Goal: Task Accomplishment & Management: Use online tool/utility

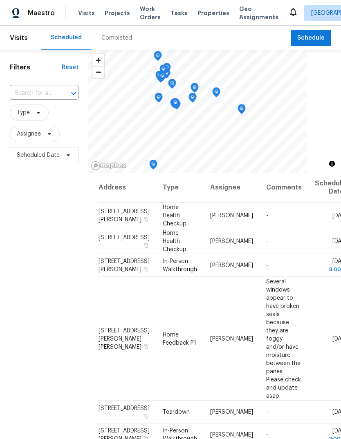
click at [0, 0] on icon at bounding box center [0, 0] width 0 height 0
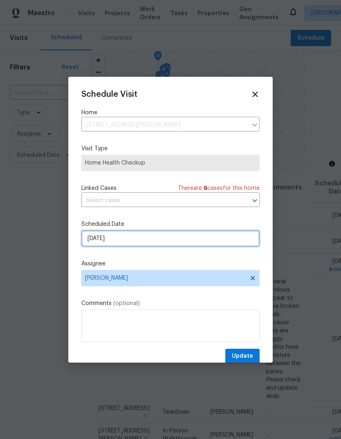
click at [118, 242] on input "[DATE]" at bounding box center [170, 238] width 178 height 16
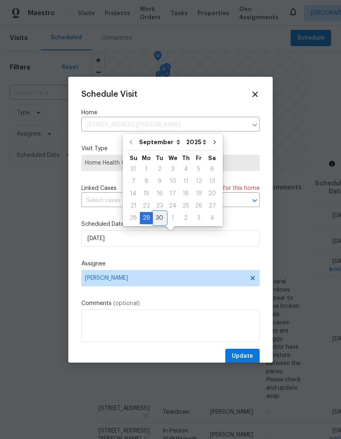
click at [157, 215] on div "30" at bounding box center [159, 217] width 13 height 11
type input "9/30/2025"
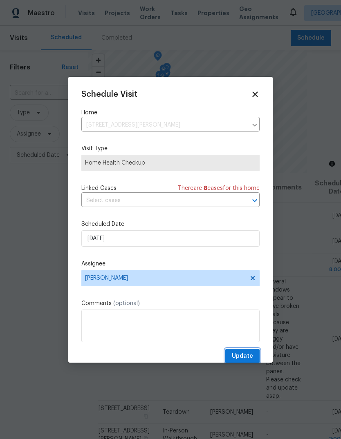
click at [245, 358] on span "Update" at bounding box center [242, 356] width 21 height 10
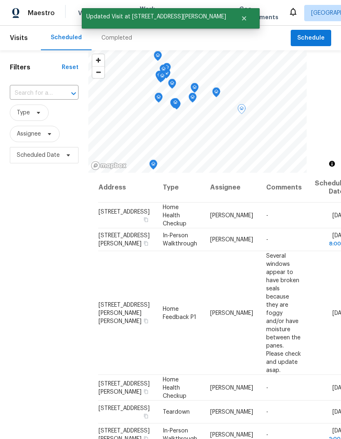
click at [0, 0] on icon at bounding box center [0, 0] width 0 height 0
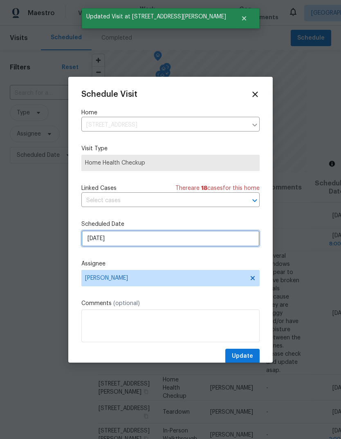
click at [116, 238] on input "[DATE]" at bounding box center [170, 238] width 178 height 16
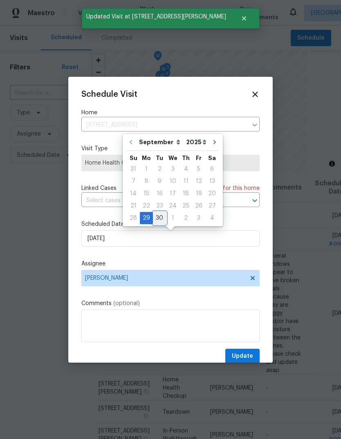
click at [156, 214] on div "30" at bounding box center [159, 217] width 13 height 11
type input "9/30/2025"
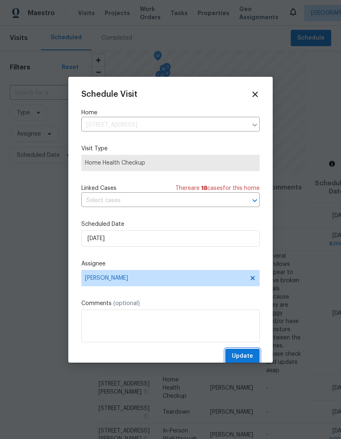
click at [243, 357] on span "Update" at bounding box center [242, 356] width 21 height 10
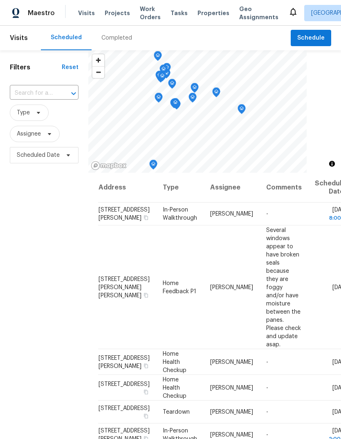
click at [204, 14] on span "Properties" at bounding box center [213, 13] width 32 height 8
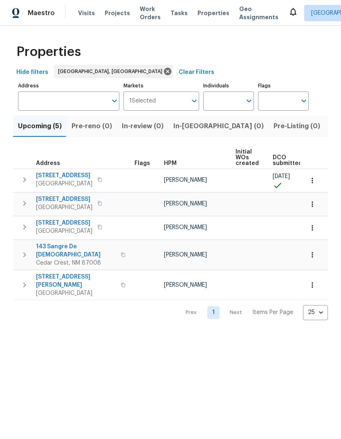
click at [68, 172] on span "11632 Copper Ave NE" at bounding box center [64, 176] width 56 height 8
click at [60, 172] on span "11632 Copper Ave NE" at bounding box center [64, 176] width 56 height 8
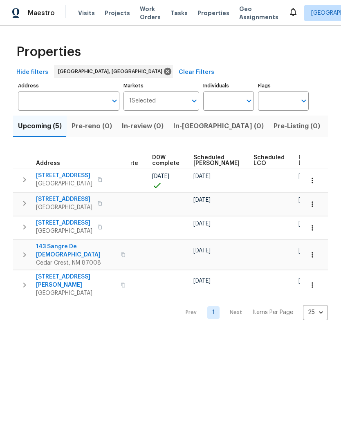
scroll to position [0, 205]
click at [317, 179] on button "button" at bounding box center [312, 181] width 18 height 18
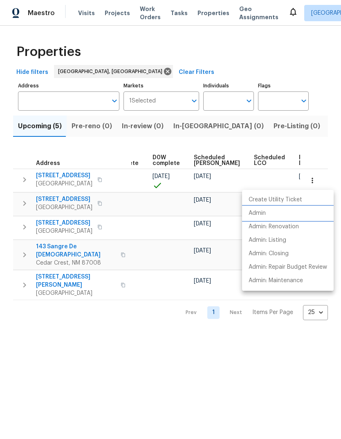
click at [257, 212] on p "Admin" at bounding box center [256, 213] width 17 height 9
click at [228, 365] on div at bounding box center [170, 219] width 341 height 439
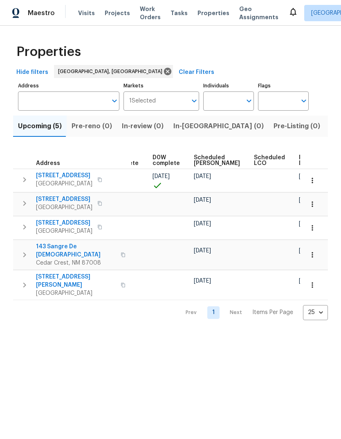
click at [317, 179] on button "button" at bounding box center [312, 181] width 18 height 18
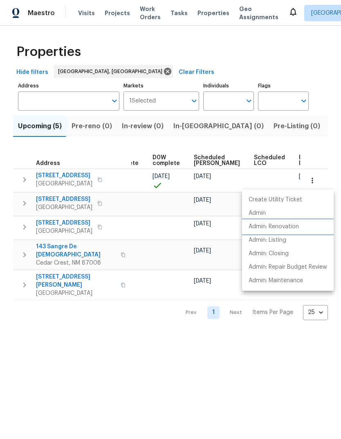
click at [284, 224] on p "Admin: Renovation" at bounding box center [273, 227] width 50 height 9
click at [178, 357] on div at bounding box center [170, 219] width 341 height 439
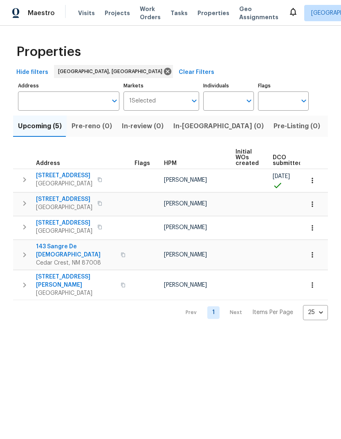
scroll to position [0, 0]
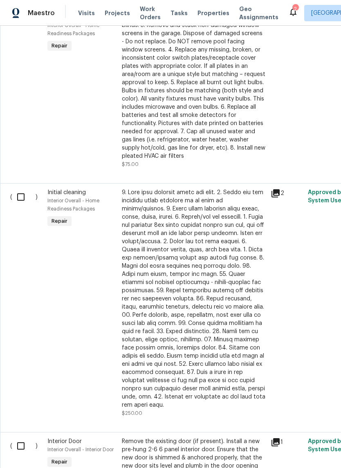
scroll to position [1677, 0]
click at [22, 203] on input "checkbox" at bounding box center [23, 196] width 23 height 17
checkbox input "true"
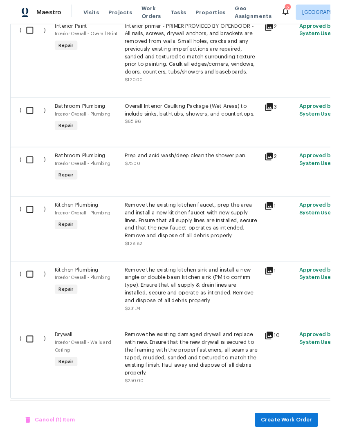
scroll to position [2768, 0]
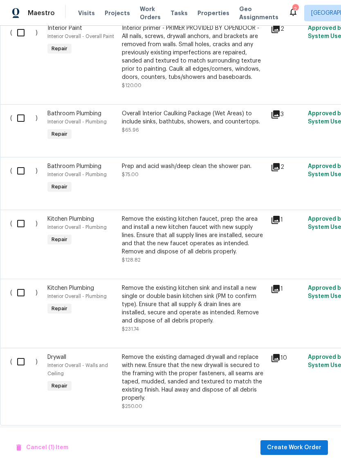
click at [20, 174] on input "checkbox" at bounding box center [23, 170] width 23 height 17
checkbox input "true"
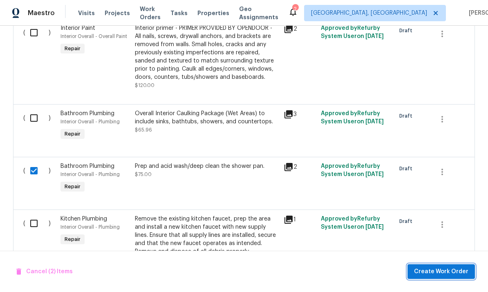
click at [340, 270] on span "Create Work Order" at bounding box center [441, 272] width 54 height 10
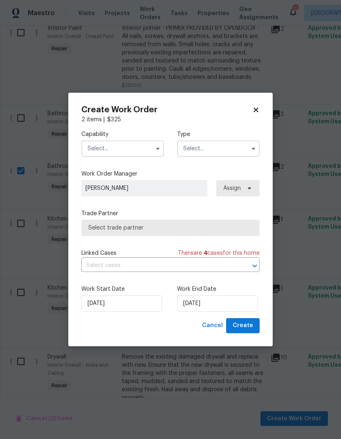
click at [100, 147] on input "text" at bounding box center [122, 149] width 83 height 16
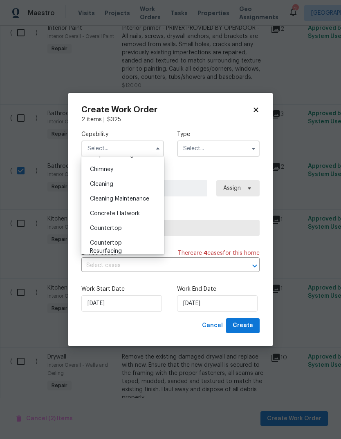
scroll to position [98, 0]
click at [98, 184] on span "Cleaning" at bounding box center [101, 186] width 23 height 6
type input "Cleaning"
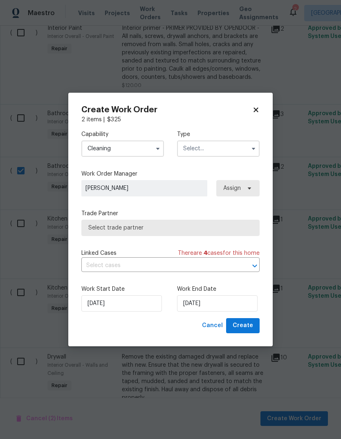
click at [237, 147] on input "text" at bounding box center [218, 149] width 83 height 16
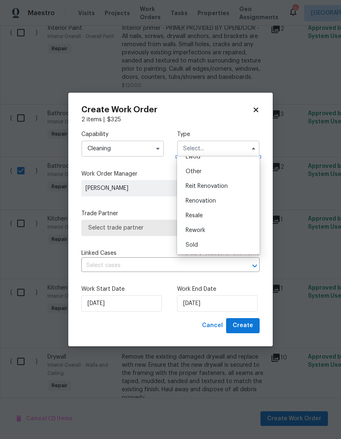
scroll to position [97, 0]
click at [209, 201] on span "Renovation" at bounding box center [200, 201] width 30 height 6
type input "Renovation"
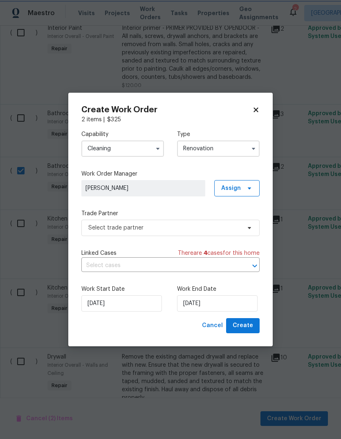
scroll to position [0, 0]
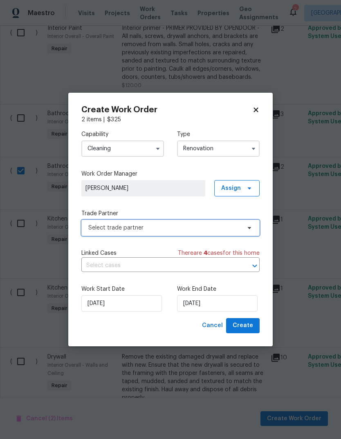
click at [226, 226] on span "Select trade partner" at bounding box center [164, 228] width 152 height 8
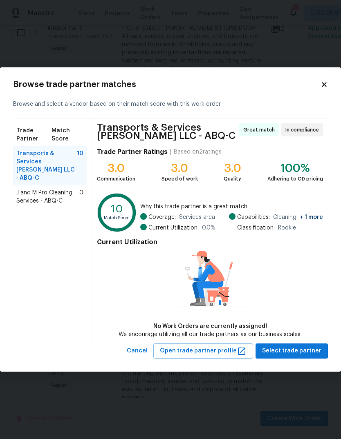
click at [36, 189] on span "J and M Pro Cleaning Services - ABQ-C" at bounding box center [47, 197] width 63 height 16
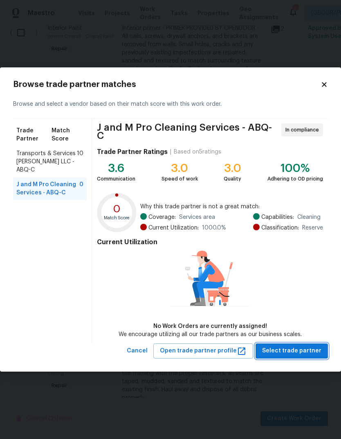
click at [290, 348] on span "Select trade partner" at bounding box center [291, 351] width 59 height 10
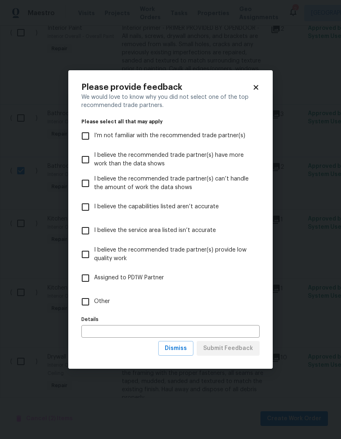
click at [85, 276] on input "Assigned to PD1W Partner" at bounding box center [85, 278] width 17 height 17
checkbox input "true"
click at [239, 347] on span "Submit Feedback" at bounding box center [228, 349] width 50 height 10
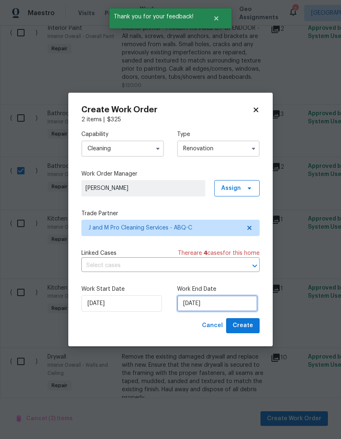
click at [195, 303] on input "[DATE]" at bounding box center [217, 303] width 80 height 16
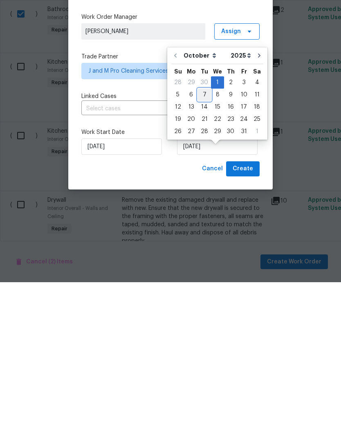
click at [202, 246] on div "7" at bounding box center [204, 251] width 13 height 11
type input "[DATE]"
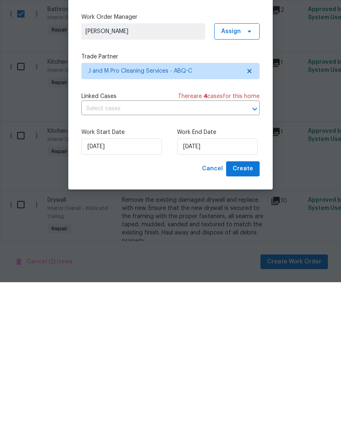
scroll to position [31, 0]
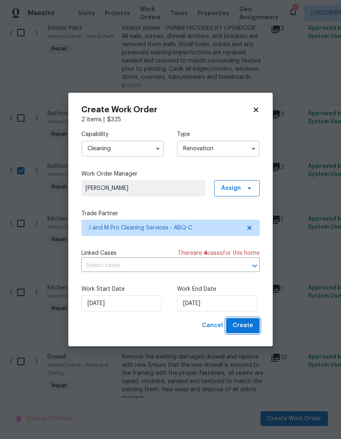
click at [245, 324] on span "Create" at bounding box center [242, 326] width 20 height 10
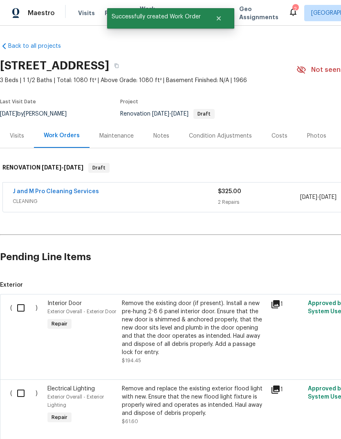
scroll to position [0, 0]
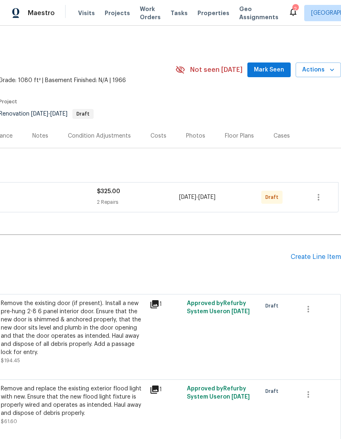
scroll to position [0, 121]
click at [270, 69] on span "Mark Seen" at bounding box center [269, 70] width 30 height 10
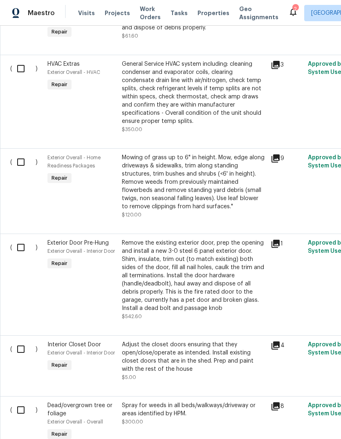
scroll to position [386, 0]
click at [18, 157] on input "checkbox" at bounding box center [23, 161] width 23 height 17
checkbox input "true"
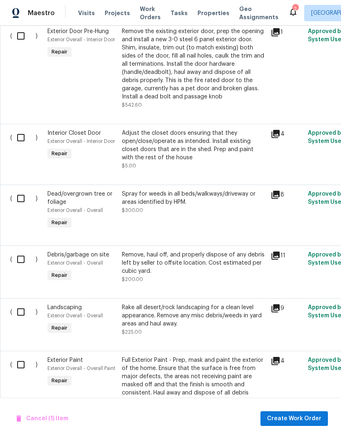
scroll to position [598, 0]
click at [20, 196] on input "checkbox" at bounding box center [23, 198] width 23 height 17
checkbox input "true"
click at [17, 258] on input "checkbox" at bounding box center [23, 258] width 23 height 17
checkbox input "true"
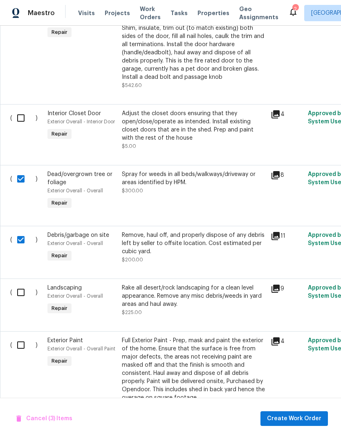
scroll to position [617, 0]
click at [20, 293] on input "checkbox" at bounding box center [23, 292] width 23 height 17
checkbox input "true"
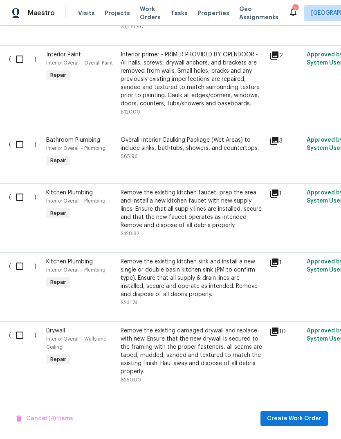
scroll to position [2514, 2]
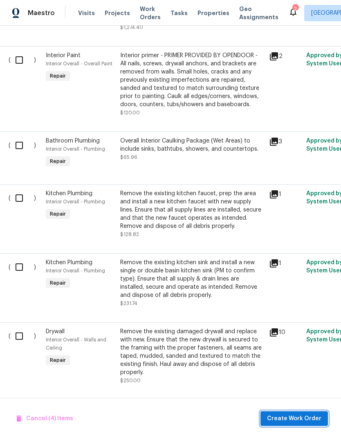
click at [293, 418] on span "Create Work Order" at bounding box center [294, 419] width 54 height 10
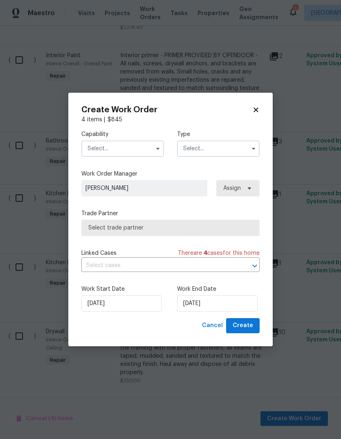
click at [97, 143] on input "text" at bounding box center [122, 149] width 83 height 16
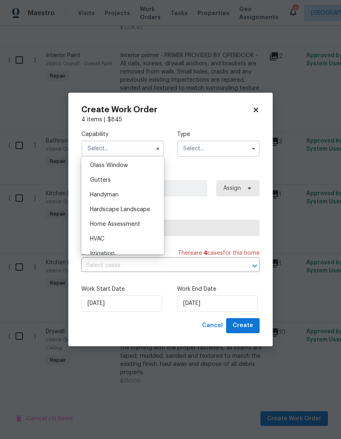
scroll to position [422, 0]
click at [103, 208] on span "Hardscape Landscape" at bounding box center [120, 208] width 60 height 6
type input "Hardscape Landscape"
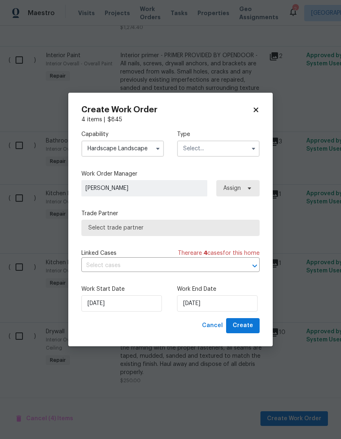
click at [229, 152] on input "text" at bounding box center [218, 149] width 83 height 16
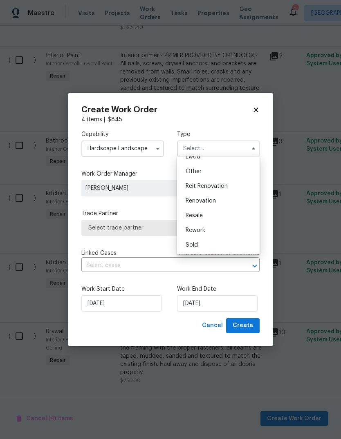
scroll to position [97, 0]
click at [209, 200] on span "Renovation" at bounding box center [200, 201] width 30 height 6
type input "Renovation"
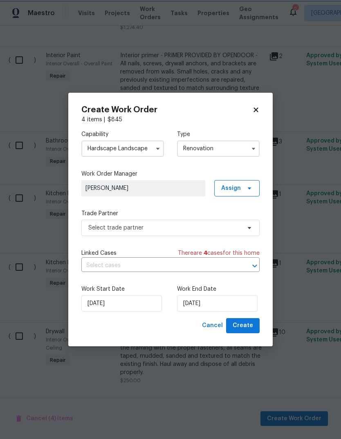
scroll to position [0, 0]
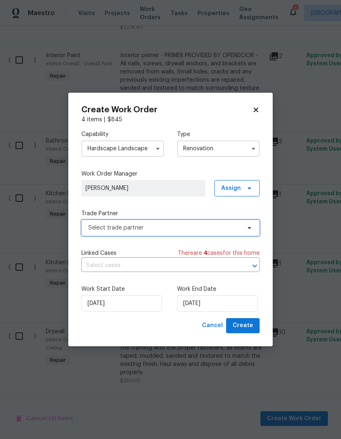
click at [90, 224] on span "Select trade partner" at bounding box center [164, 228] width 152 height 8
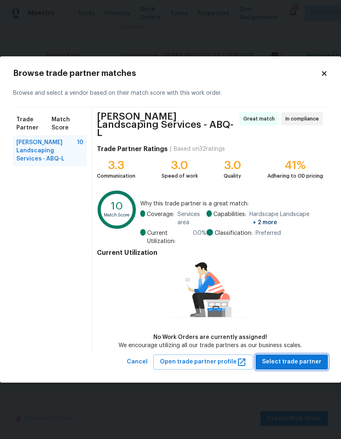
click at [295, 359] on span "Select trade partner" at bounding box center [291, 362] width 59 height 10
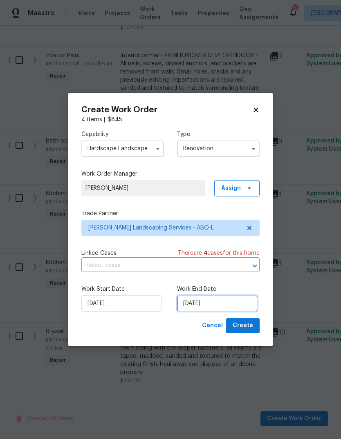
click at [194, 302] on input "[DATE]" at bounding box center [217, 303] width 80 height 16
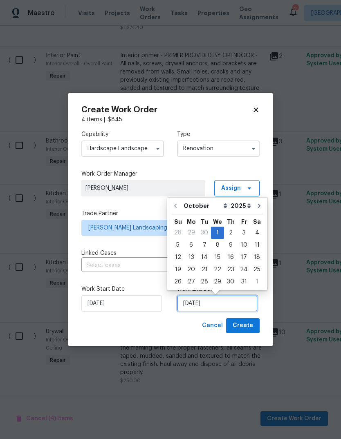
scroll to position [6, 0]
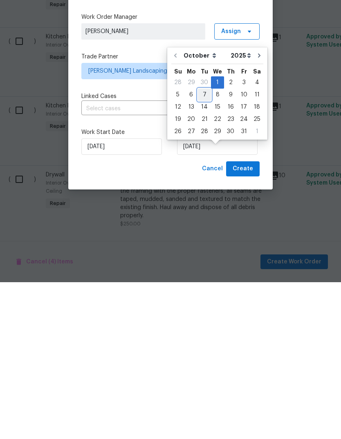
click at [203, 246] on div "7" at bounding box center [204, 251] width 13 height 11
type input "[DATE]"
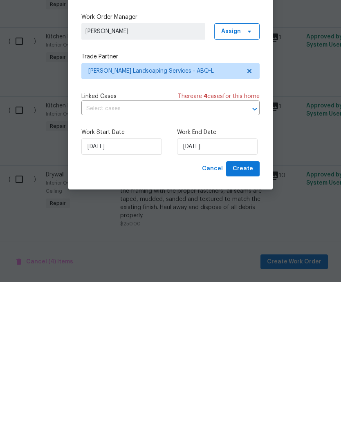
scroll to position [31, 0]
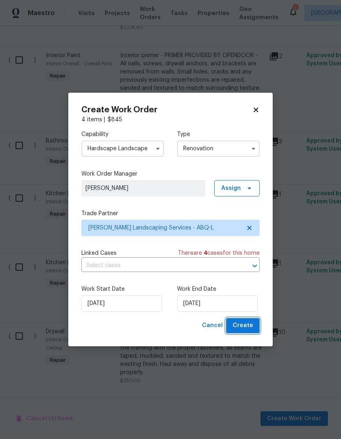
click at [245, 326] on span "Create" at bounding box center [242, 326] width 20 height 10
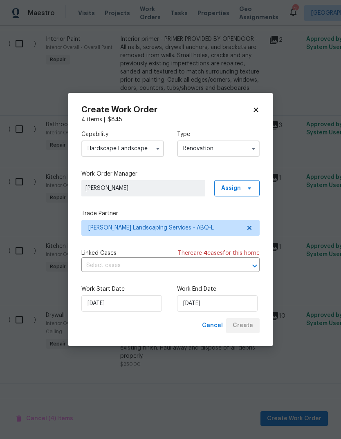
scroll to position [1639, 2]
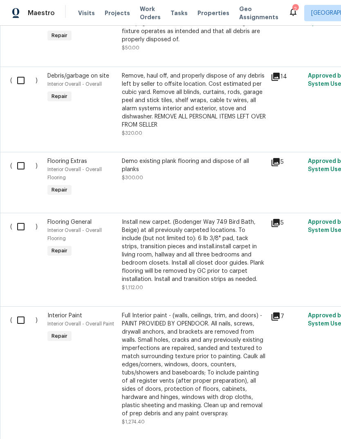
scroll to position [1898, 0]
click at [20, 235] on input "checkbox" at bounding box center [23, 226] width 23 height 17
checkbox input "true"
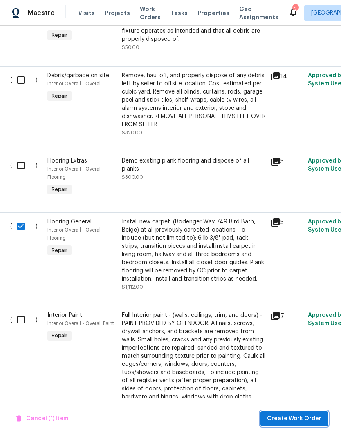
click at [295, 415] on span "Create Work Order" at bounding box center [294, 419] width 54 height 10
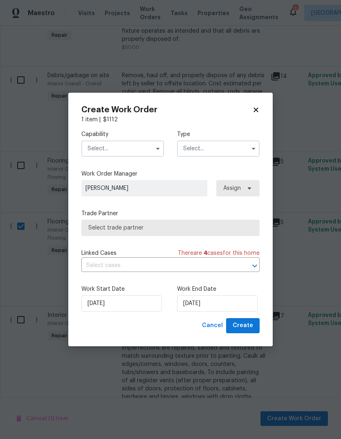
click at [145, 146] on input "text" at bounding box center [122, 149] width 83 height 16
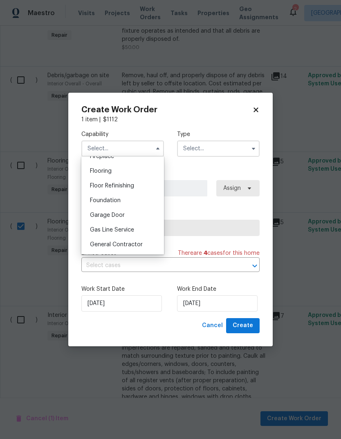
scroll to position [0, 0]
click at [102, 172] on span "Flooring" at bounding box center [101, 172] width 22 height 6
type input "Flooring"
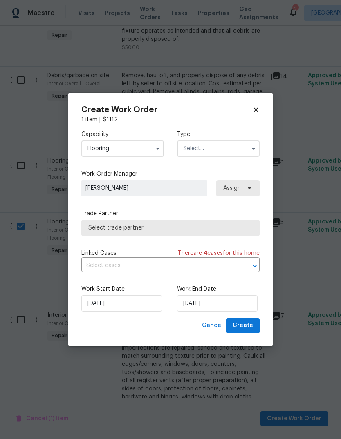
click at [227, 146] on input "text" at bounding box center [218, 149] width 83 height 16
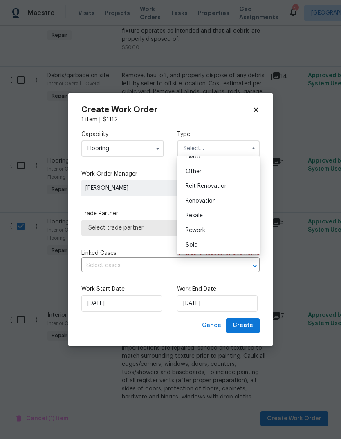
scroll to position [97, 0]
click at [212, 199] on span "Renovation" at bounding box center [200, 201] width 30 height 6
type input "Renovation"
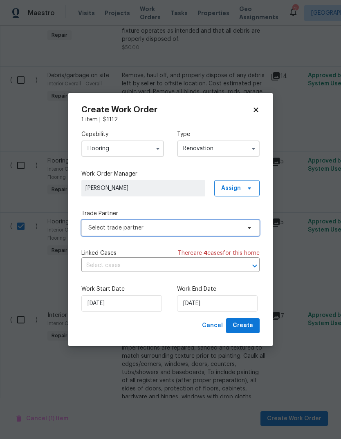
click at [172, 228] on span "Select trade partner" at bounding box center [164, 228] width 152 height 8
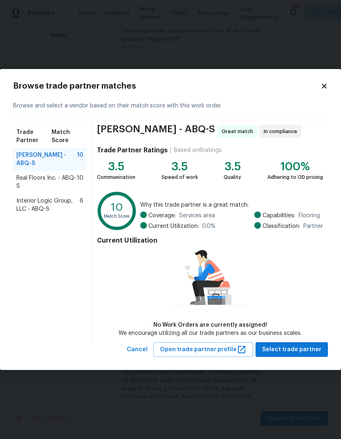
click at [63, 181] on span "Real Floors Inc. - ABQ-S" at bounding box center [46, 182] width 60 height 16
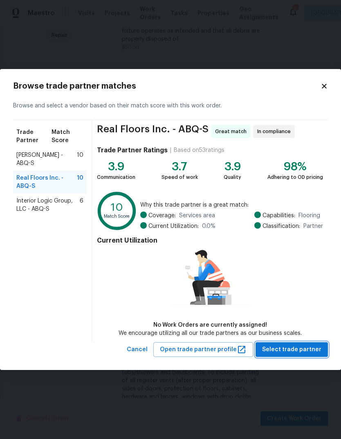
click at [281, 355] on button "Select trade partner" at bounding box center [291, 349] width 72 height 15
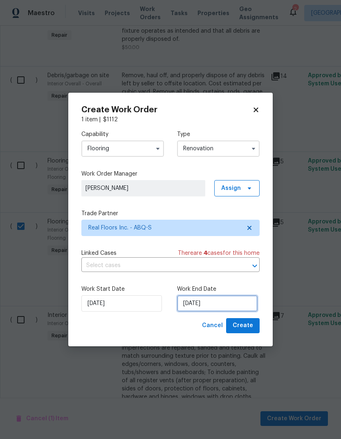
click at [194, 304] on input "[DATE]" at bounding box center [217, 303] width 80 height 16
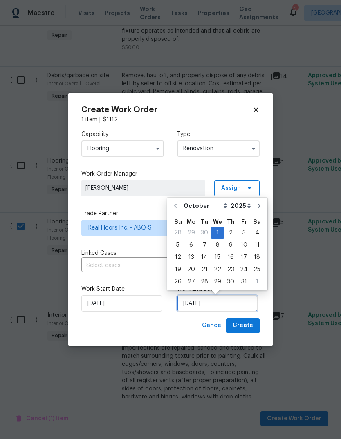
scroll to position [6, 0]
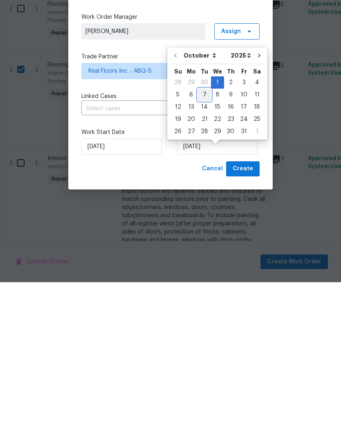
click at [202, 246] on div "7" at bounding box center [204, 251] width 13 height 11
type input "[DATE]"
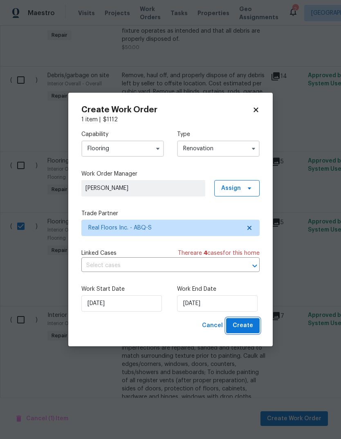
click at [237, 324] on span "Create" at bounding box center [242, 326] width 20 height 10
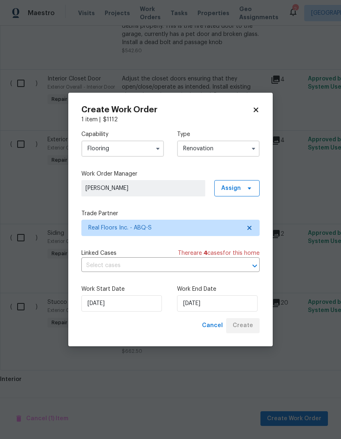
scroll to position [598, 0]
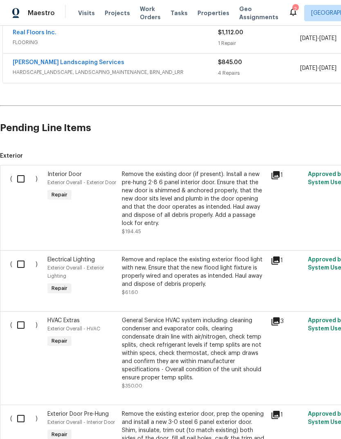
scroll to position [189, 0]
click at [23, 177] on input "checkbox" at bounding box center [23, 178] width 23 height 17
checkbox input "true"
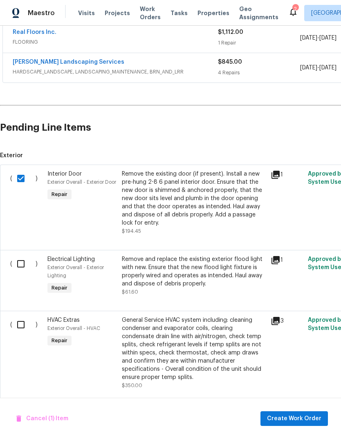
click at [24, 260] on input "checkbox" at bounding box center [23, 263] width 23 height 17
checkbox input "true"
click at [23, 325] on input "checkbox" at bounding box center [23, 324] width 23 height 17
checkbox input "true"
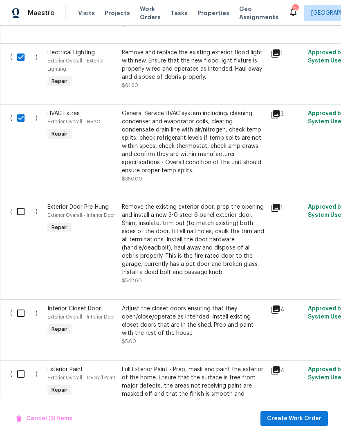
scroll to position [396, 0]
click at [20, 212] on input "checkbox" at bounding box center [23, 211] width 23 height 17
checkbox input "true"
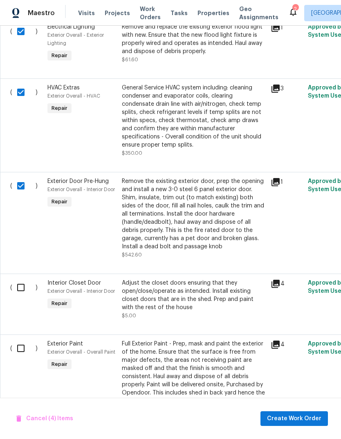
scroll to position [422, 0]
click at [20, 288] on input "checkbox" at bounding box center [23, 287] width 23 height 17
checkbox input "true"
click at [21, 348] on input "checkbox" at bounding box center [23, 348] width 23 height 17
checkbox input "true"
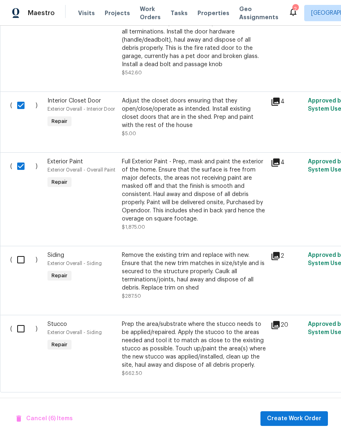
scroll to position [604, 0]
click at [25, 259] on input "checkbox" at bounding box center [23, 259] width 23 height 17
checkbox input "true"
click at [28, 329] on input "checkbox" at bounding box center [23, 328] width 23 height 17
checkbox input "true"
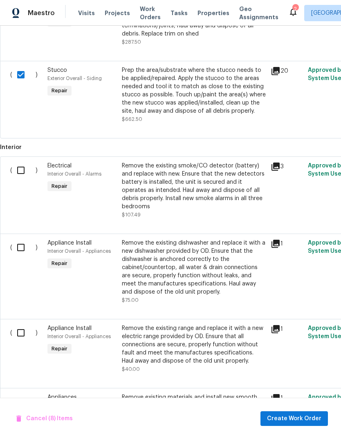
scroll to position [858, 0]
click at [22, 171] on input "checkbox" at bounding box center [23, 169] width 23 height 17
checkbox input "true"
click at [24, 249] on input "checkbox" at bounding box center [23, 247] width 23 height 17
checkbox input "true"
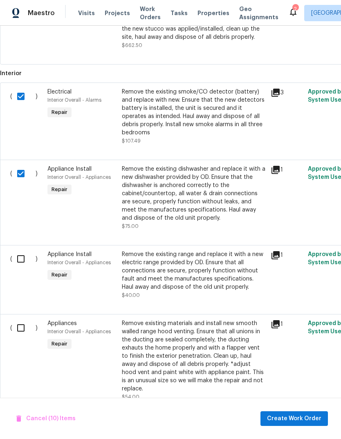
scroll to position [933, 0]
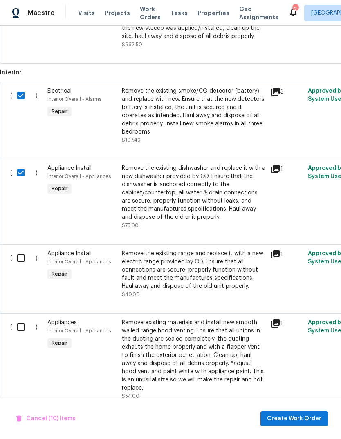
click at [25, 264] on input "checkbox" at bounding box center [23, 258] width 23 height 17
checkbox input "true"
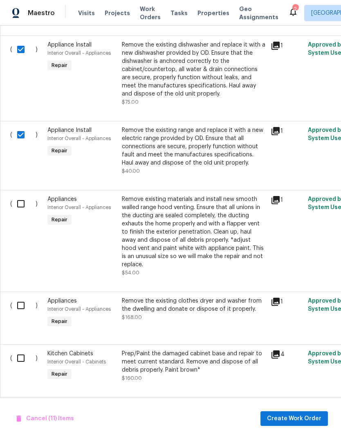
scroll to position [1057, 0]
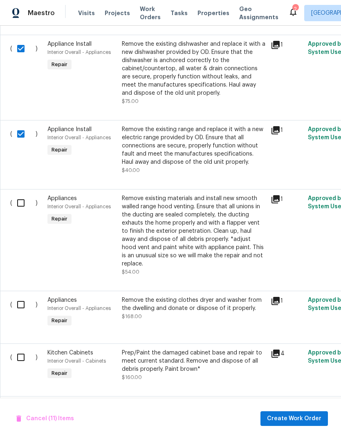
click at [22, 206] on input "checkbox" at bounding box center [23, 202] width 23 height 17
checkbox input "true"
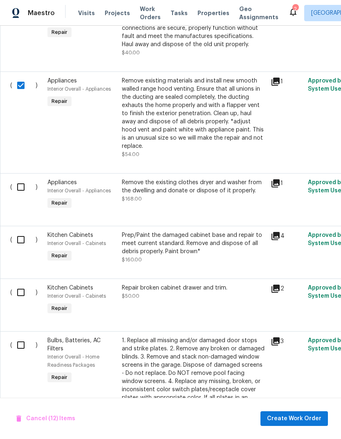
scroll to position [1175, 0]
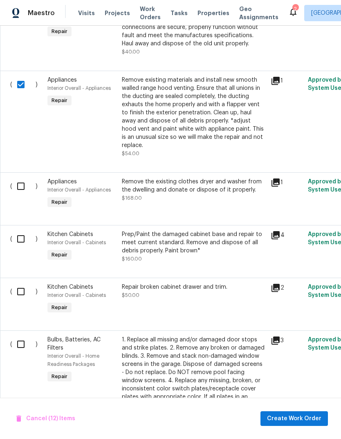
click at [21, 190] on input "checkbox" at bounding box center [23, 186] width 23 height 17
checkbox input "true"
click at [24, 244] on input "checkbox" at bounding box center [23, 238] width 23 height 17
checkbox input "true"
click at [22, 300] on input "checkbox" at bounding box center [23, 291] width 23 height 17
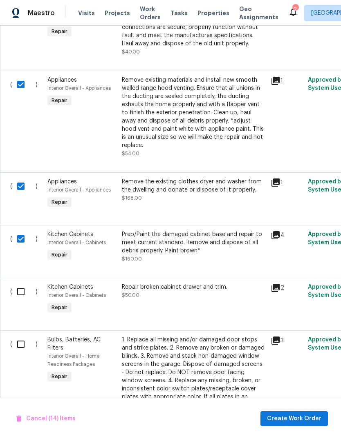
checkbox input "true"
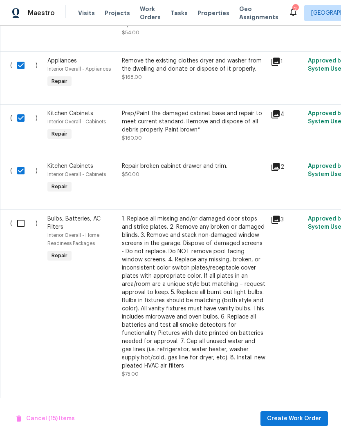
scroll to position [1297, 0]
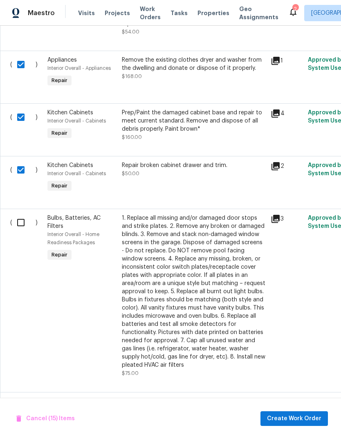
click at [19, 226] on input "checkbox" at bounding box center [23, 222] width 23 height 17
checkbox input "true"
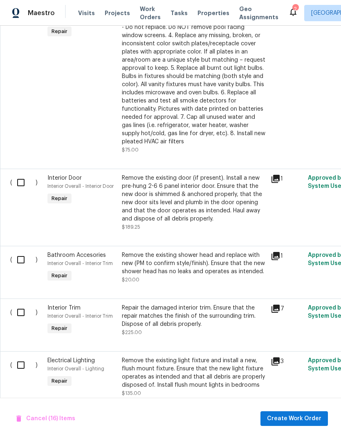
scroll to position [1522, 0]
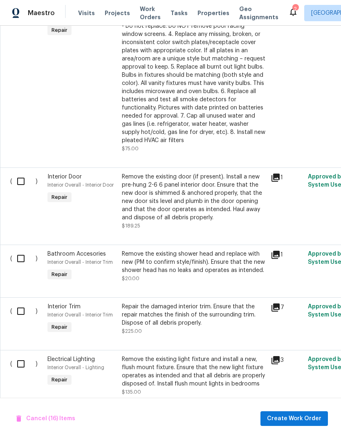
click at [20, 185] on input "checkbox" at bounding box center [23, 181] width 23 height 17
checkbox input "true"
click at [24, 263] on input "checkbox" at bounding box center [23, 258] width 23 height 17
checkbox input "true"
click at [22, 317] on input "checkbox" at bounding box center [23, 311] width 23 height 17
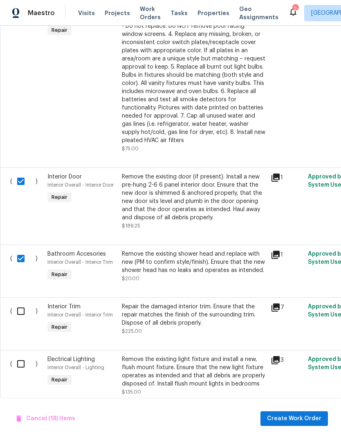
checkbox input "true"
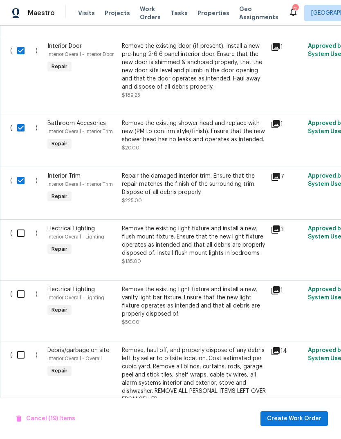
scroll to position [1653, 0]
click at [23, 237] on input "checkbox" at bounding box center [23, 232] width 23 height 17
checkbox input "true"
click at [23, 300] on input "checkbox" at bounding box center [23, 293] width 23 height 17
checkbox input "true"
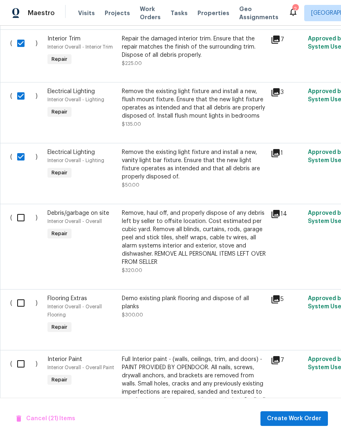
scroll to position [1790, 0]
click at [22, 225] on input "checkbox" at bounding box center [23, 217] width 23 height 17
checkbox input "true"
click at [20, 310] on input "checkbox" at bounding box center [23, 302] width 23 height 17
checkbox input "true"
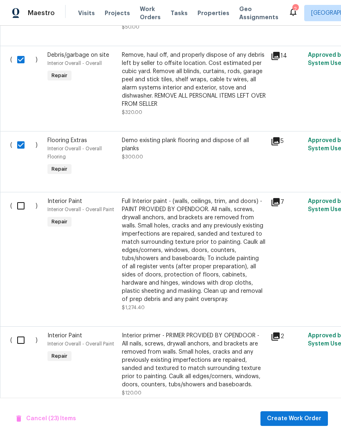
scroll to position [1948, 0]
click at [20, 214] on input "checkbox" at bounding box center [23, 205] width 23 height 17
checkbox input "true"
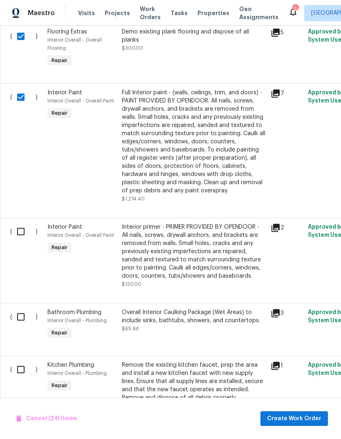
scroll to position [2065, 0]
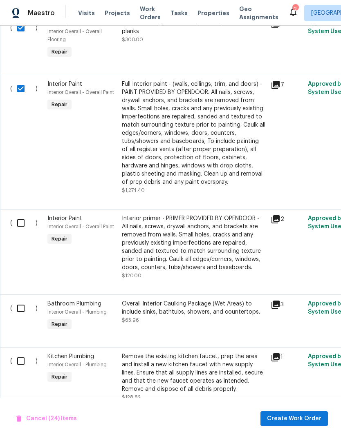
click at [21, 232] on input "checkbox" at bounding box center [23, 222] width 23 height 17
checkbox input "true"
click at [23, 317] on input "checkbox" at bounding box center [23, 308] width 23 height 17
checkbox input "true"
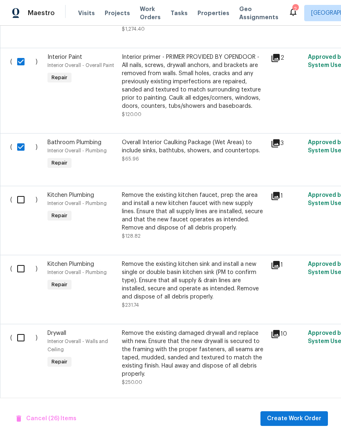
scroll to position [2226, 0]
click at [19, 208] on input "checkbox" at bounding box center [23, 200] width 23 height 17
checkbox input "true"
click at [26, 278] on input "checkbox" at bounding box center [23, 269] width 23 height 17
checkbox input "true"
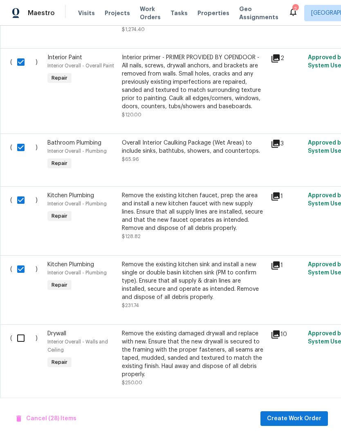
scroll to position [31, 0]
click at [23, 330] on input "checkbox" at bounding box center [23, 338] width 23 height 17
checkbox input "true"
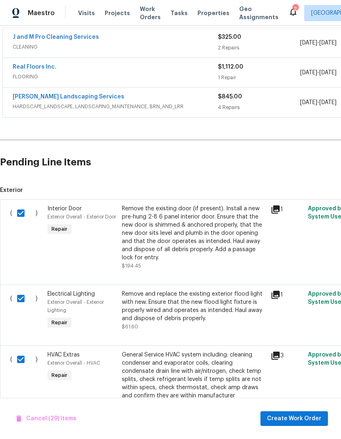
scroll to position [96, -1]
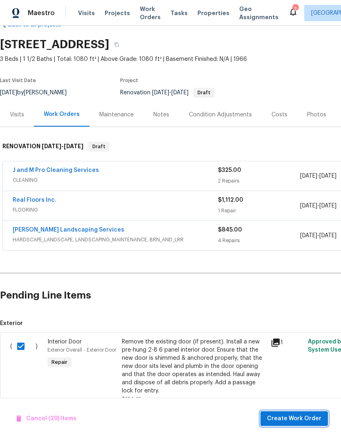
click at [290, 418] on span "Create Work Order" at bounding box center [294, 419] width 54 height 10
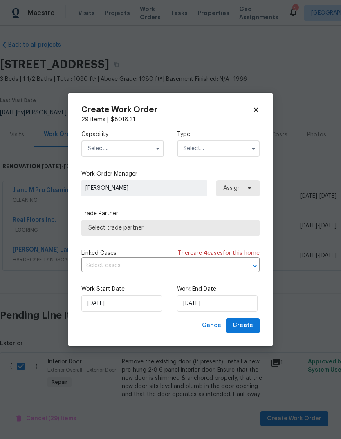
scroll to position [1, 0]
click at [151, 147] on input "text" at bounding box center [122, 149] width 83 height 16
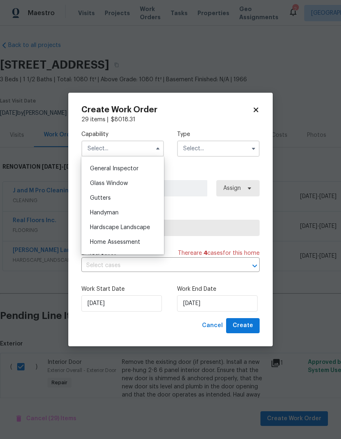
scroll to position [402, 0]
click at [98, 210] on span "Handyman" at bounding box center [104, 213] width 29 height 6
type input "Handyman"
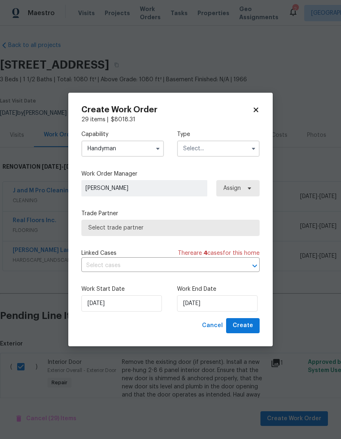
click at [230, 141] on input "text" at bounding box center [218, 149] width 83 height 16
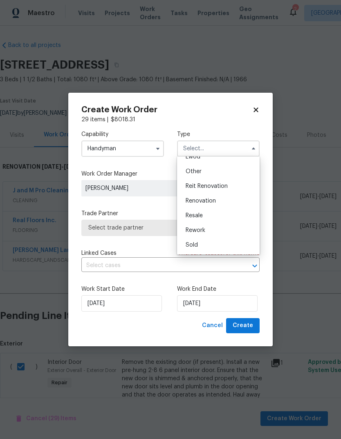
scroll to position [97, 0]
click at [206, 201] on span "Renovation" at bounding box center [200, 201] width 30 height 6
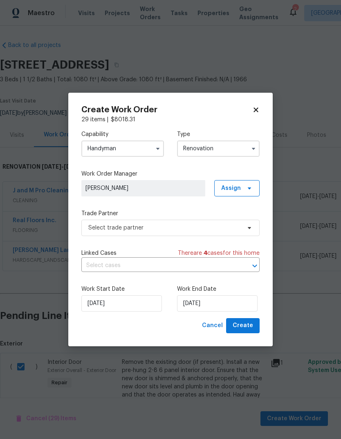
type input "Renovation"
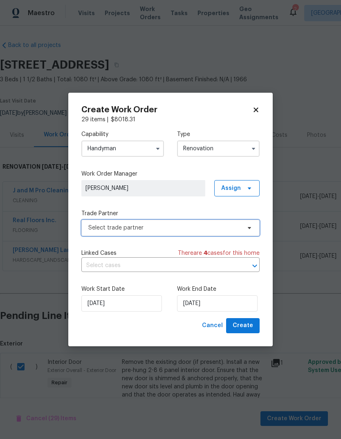
click at [93, 228] on span "Select trade partner" at bounding box center [164, 228] width 152 height 8
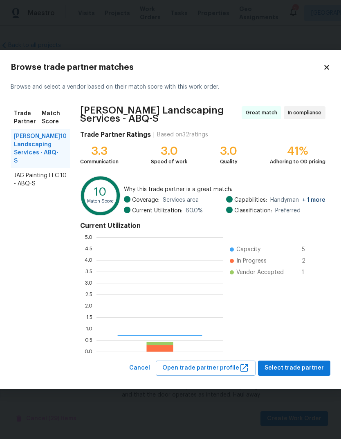
scroll to position [114, 127]
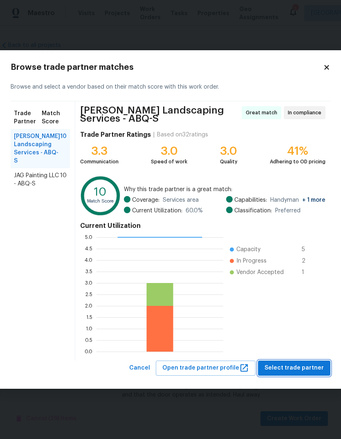
click at [294, 368] on span "Select trade partner" at bounding box center [293, 368] width 59 height 10
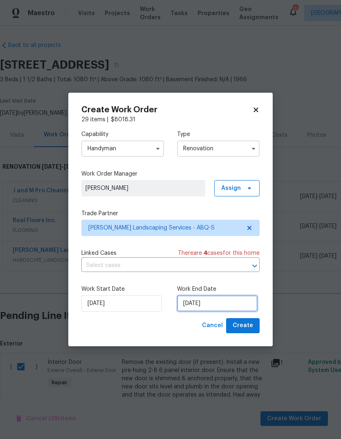
click at [190, 304] on input "10/1/2025" at bounding box center [217, 303] width 80 height 16
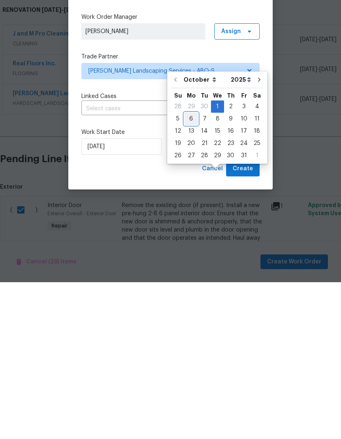
click at [190, 270] on div "6" at bounding box center [190, 275] width 13 height 11
type input "10/6/2025"
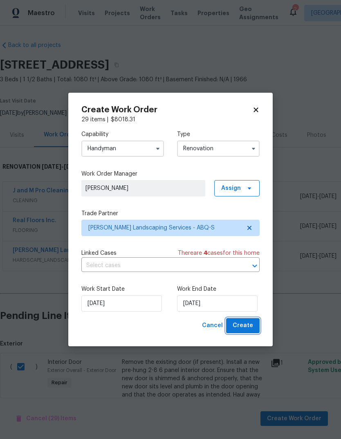
click at [243, 324] on span "Create" at bounding box center [242, 326] width 20 height 10
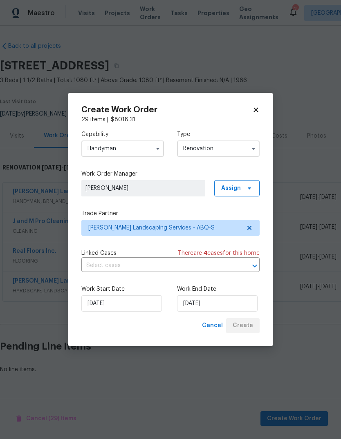
scroll to position [0, 0]
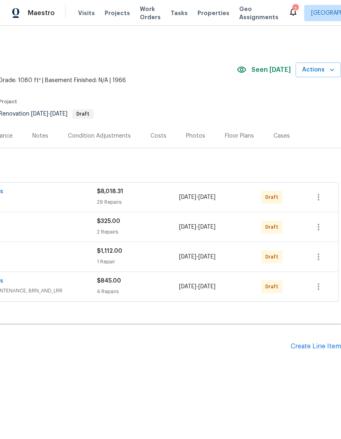
scroll to position [0, 121]
click at [321, 198] on icon "button" at bounding box center [318, 197] width 10 height 10
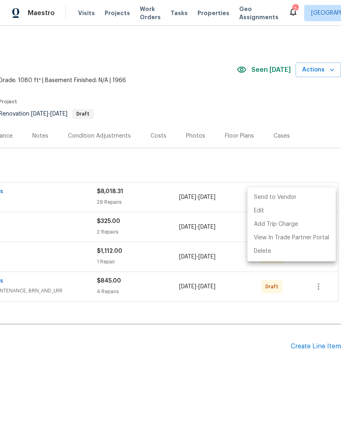
click at [289, 194] on li "Send to Vendor" at bounding box center [291, 197] width 88 height 13
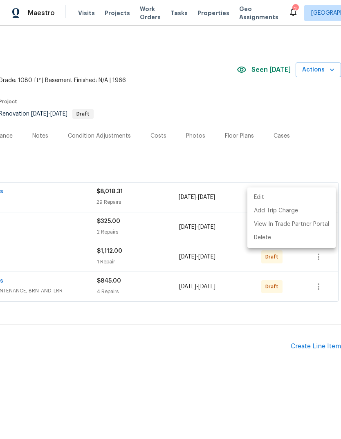
click at [245, 335] on div at bounding box center [170, 219] width 341 height 439
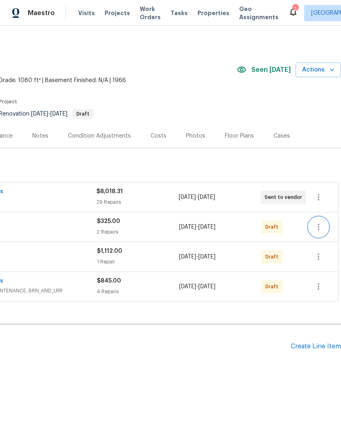
click at [319, 227] on icon "button" at bounding box center [318, 227] width 10 height 10
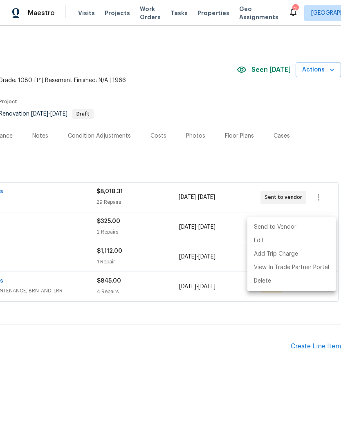
click at [277, 226] on li "Send to Vendor" at bounding box center [291, 227] width 88 height 13
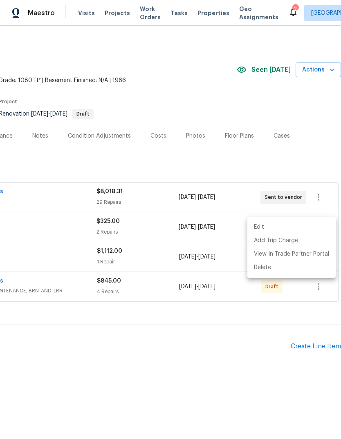
click at [244, 352] on div at bounding box center [170, 219] width 341 height 439
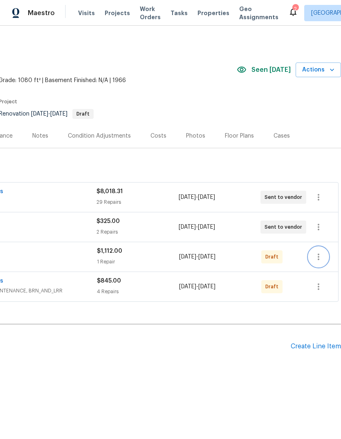
click at [320, 252] on icon "button" at bounding box center [318, 257] width 10 height 10
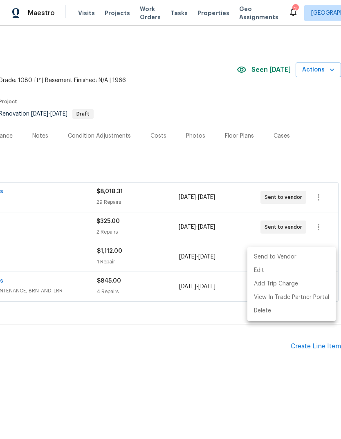
click at [279, 255] on li "Send to Vendor" at bounding box center [291, 256] width 88 height 13
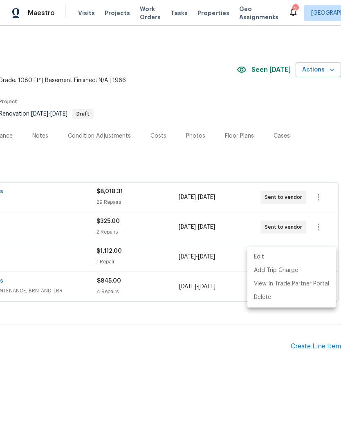
click at [245, 360] on div at bounding box center [170, 219] width 341 height 439
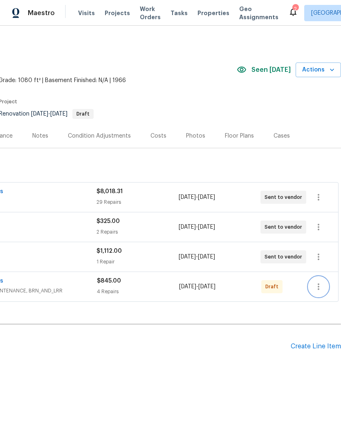
click at [319, 285] on icon "button" at bounding box center [318, 287] width 10 height 10
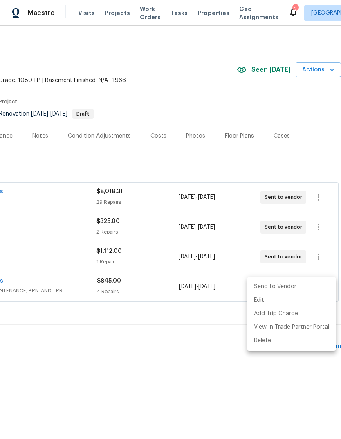
click at [282, 286] on li "Send to Vendor" at bounding box center [291, 286] width 88 height 13
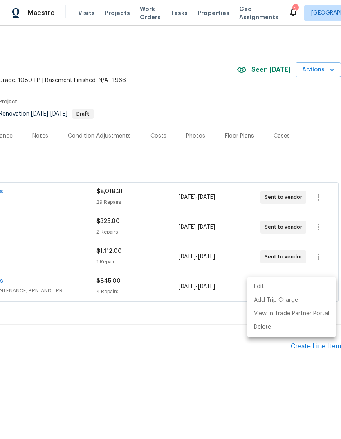
click at [223, 366] on div at bounding box center [170, 219] width 341 height 439
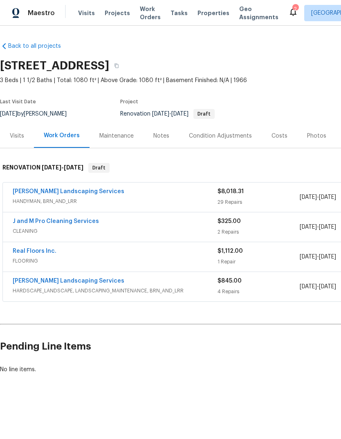
scroll to position [0, 0]
click at [49, 221] on link "J and M Pro Cleaning Services" at bounding box center [56, 222] width 86 height 6
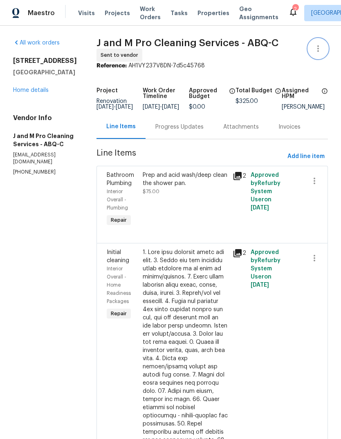
click at [316, 47] on icon "button" at bounding box center [318, 49] width 10 height 10
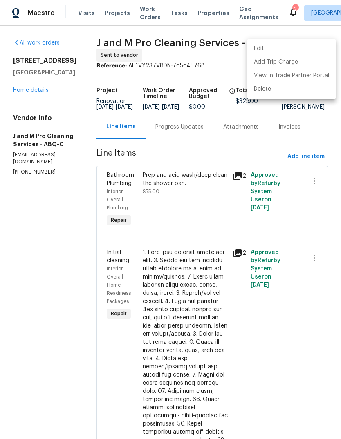
click at [262, 42] on li "Edit" at bounding box center [291, 48] width 88 height 13
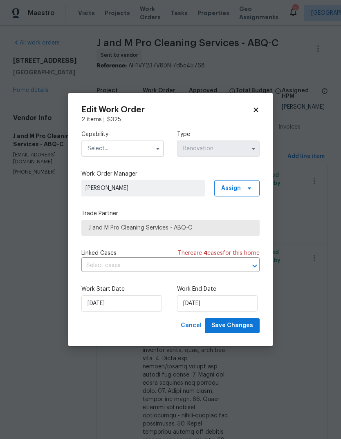
click at [97, 149] on input "text" at bounding box center [122, 149] width 83 height 16
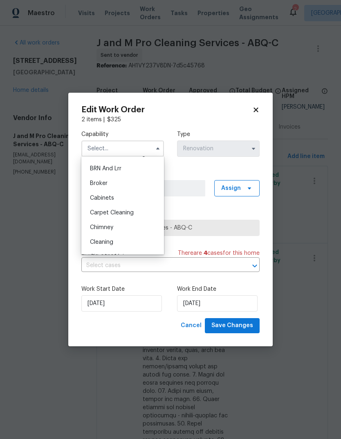
scroll to position [47, 0]
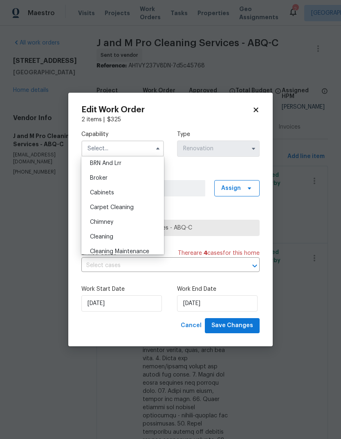
click at [101, 235] on span "Cleaning" at bounding box center [101, 237] width 23 height 6
type input "Cleaning"
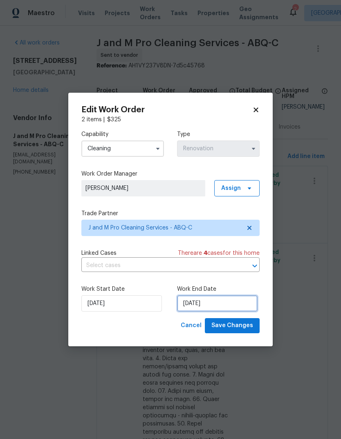
click at [190, 302] on input "10/7/2025" at bounding box center [217, 303] width 80 height 16
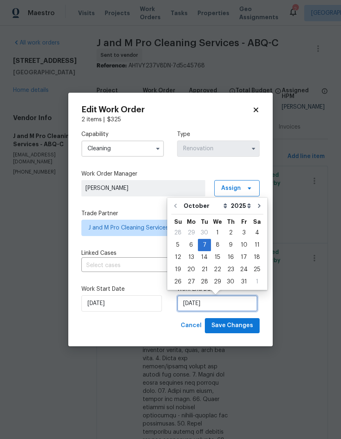
scroll to position [6, 0]
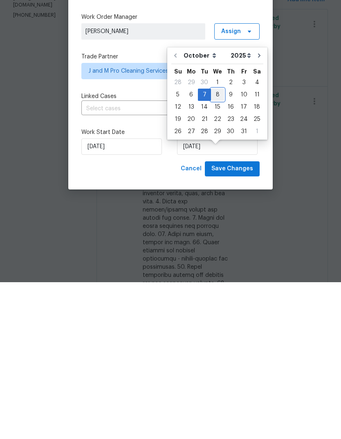
click at [215, 246] on div "8" at bounding box center [217, 251] width 13 height 11
type input "10/8/2025"
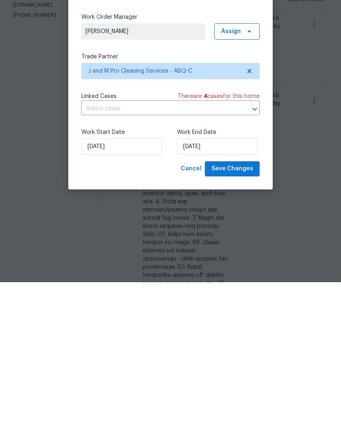
scroll to position [31, 0]
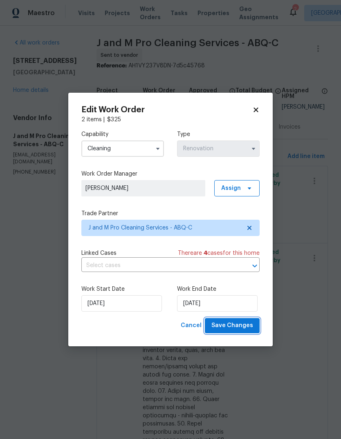
click at [235, 326] on span "Save Changes" at bounding box center [232, 326] width 42 height 10
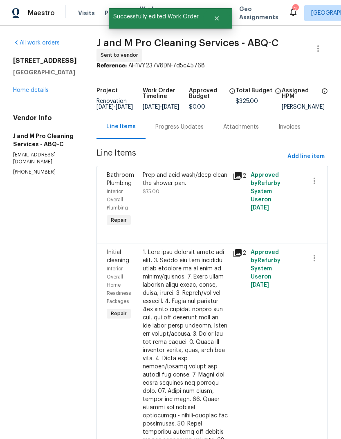
click at [185, 123] on div "Progress Updates" at bounding box center [179, 127] width 48 height 8
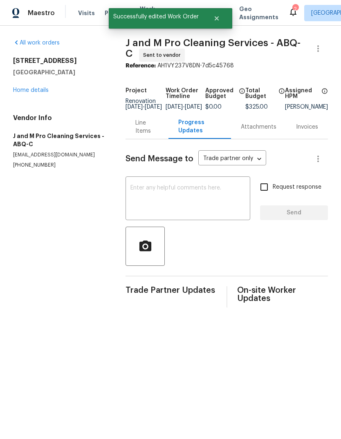
click at [127, 188] on div "x ​" at bounding box center [187, 200] width 125 height 42
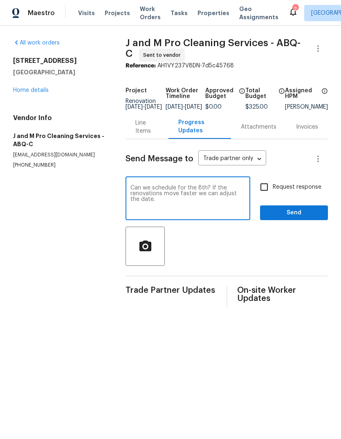
type textarea "Can we schedule for the 8th? If the renovations move faster we can adjust the d…"
click at [294, 217] on span "Send" at bounding box center [293, 213] width 55 height 10
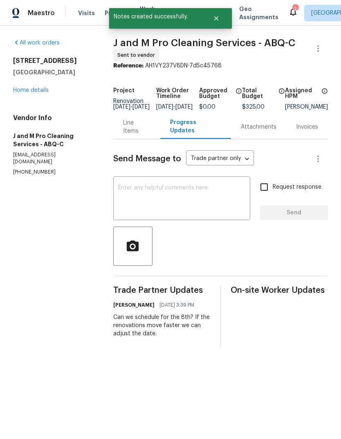
click at [27, 89] on link "Home details" at bounding box center [31, 90] width 36 height 6
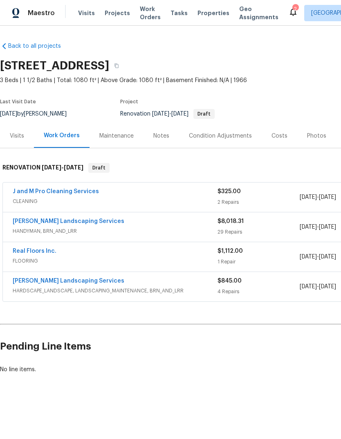
click at [23, 248] on link "Real Floors Inc." at bounding box center [35, 251] width 44 height 6
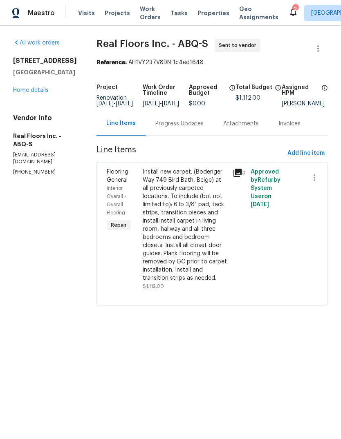
click at [175, 125] on div "Progress Updates" at bounding box center [179, 124] width 68 height 24
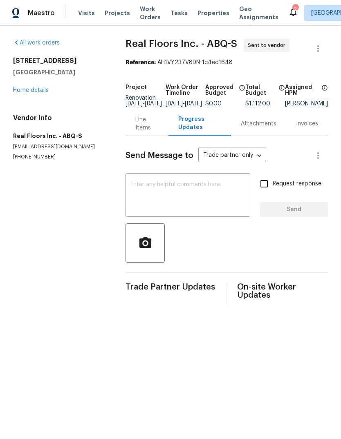
click at [138, 189] on textarea at bounding box center [187, 196] width 115 height 29
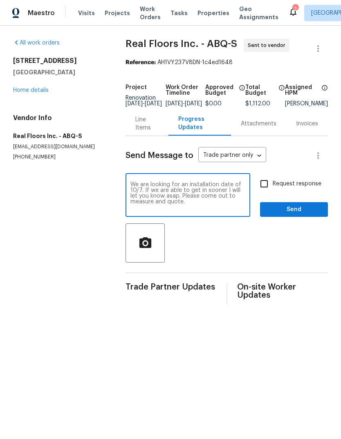
type textarea "We are looking for an installation date of 10/7. If we are able to get in soone…"
click at [295, 214] on span "Send" at bounding box center [293, 210] width 55 height 10
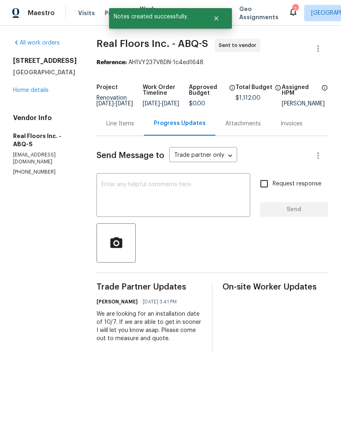
click at [32, 93] on link "Home details" at bounding box center [31, 90] width 36 height 6
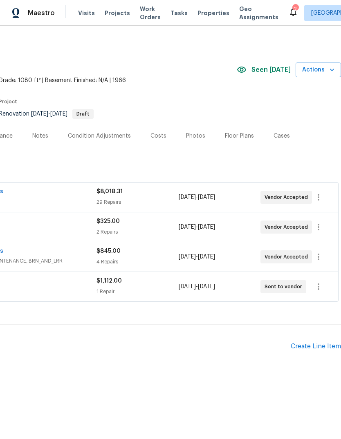
scroll to position [0, 121]
click at [292, 9] on div "2" at bounding box center [295, 9] width 6 height 8
click at [292, 10] on div "2" at bounding box center [295, 9] width 6 height 8
click at [292, 11] on div "2" at bounding box center [295, 9] width 6 height 8
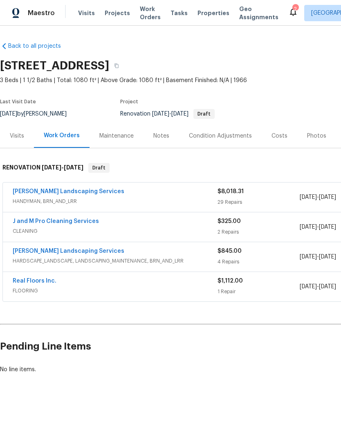
scroll to position [0, 0]
click at [67, 189] on link "[PERSON_NAME] Landscaping Services" at bounding box center [69, 192] width 112 height 6
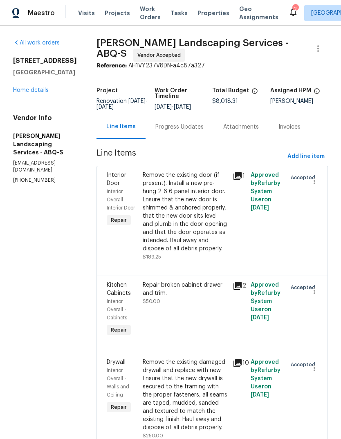
click at [196, 131] on div "Progress Updates" at bounding box center [179, 127] width 48 height 8
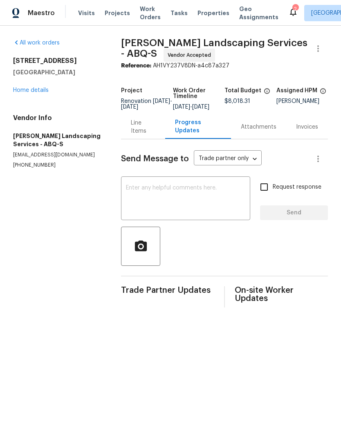
click at [148, 193] on textarea at bounding box center [185, 199] width 119 height 29
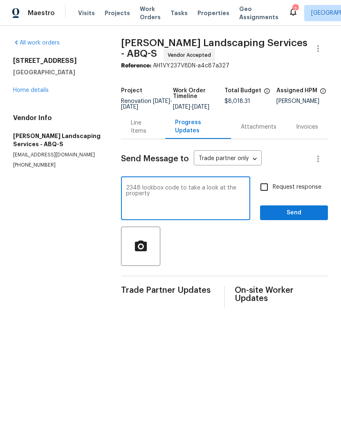
type textarea "2348 lockbox code to take a look at the property"
click at [297, 216] on span "Send" at bounding box center [293, 213] width 55 height 10
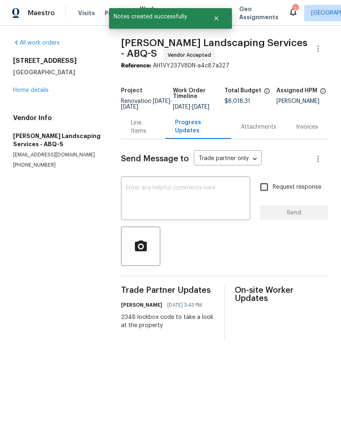
click at [30, 90] on link "Home details" at bounding box center [31, 90] width 36 height 6
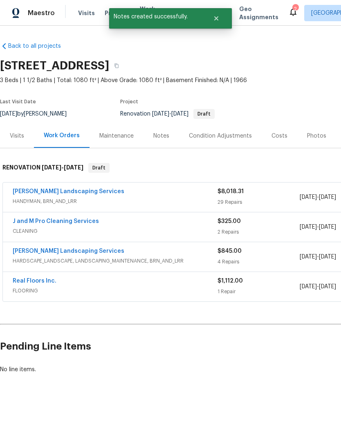
click at [29, 281] on link "Real Floors Inc." at bounding box center [35, 281] width 44 height 6
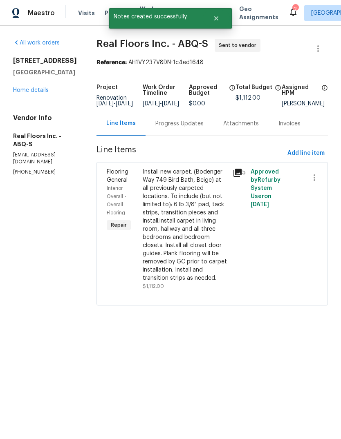
click at [176, 125] on div "Progress Updates" at bounding box center [179, 124] width 68 height 24
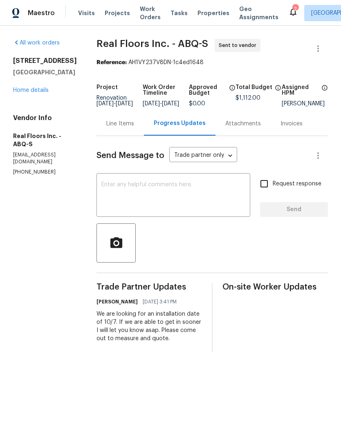
click at [109, 191] on textarea at bounding box center [173, 196] width 144 height 29
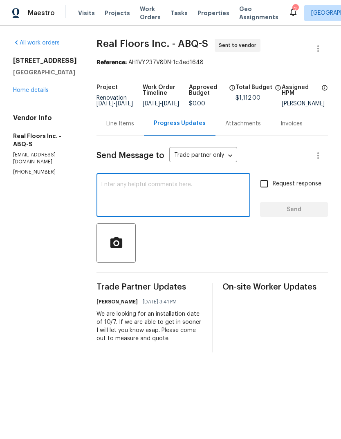
click at [114, 194] on textarea at bounding box center [173, 196] width 144 height 29
paste textarea "2348 lockbox code to take a look at the property"
type textarea "2348 lockbox code to take a look at the property"
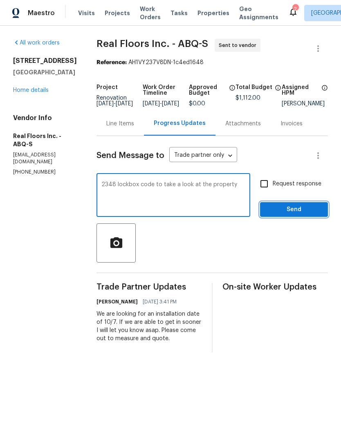
click at [299, 213] on span "Send" at bounding box center [293, 210] width 55 height 10
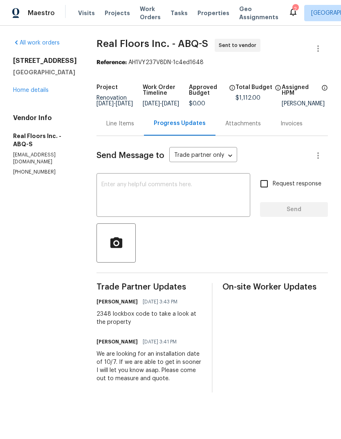
click at [113, 189] on textarea at bounding box center [173, 196] width 144 height 29
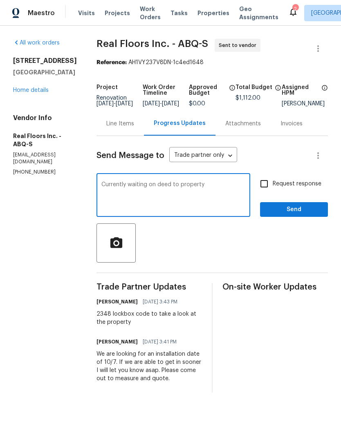
click at [218, 190] on textarea "Currently waiting on deed to property" at bounding box center [173, 196] width 144 height 29
type textarea "Currently waiting on deed to property"
click at [295, 214] on span "Send" at bounding box center [293, 210] width 55 height 10
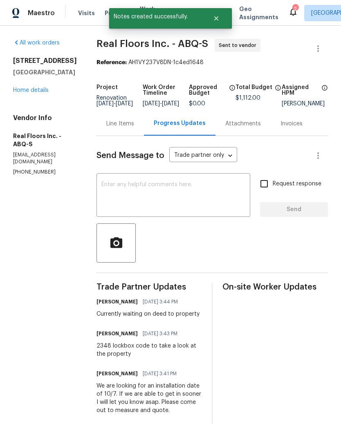
click at [30, 93] on link "Home details" at bounding box center [31, 90] width 36 height 6
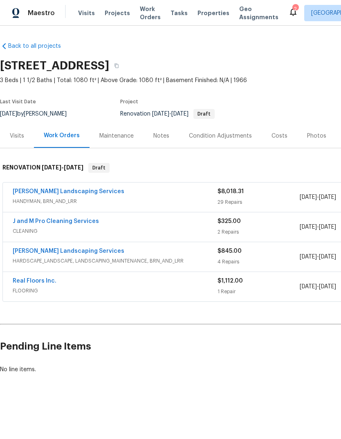
click at [37, 189] on link "[PERSON_NAME] Landscaping Services" at bounding box center [69, 192] width 112 height 6
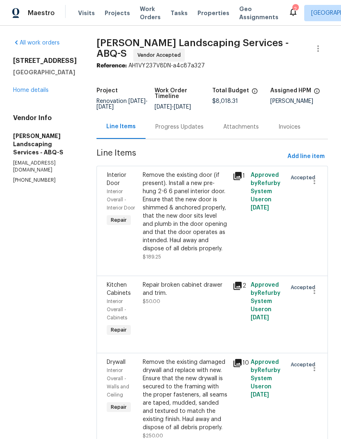
click at [197, 131] on div "Progress Updates" at bounding box center [179, 127] width 48 height 8
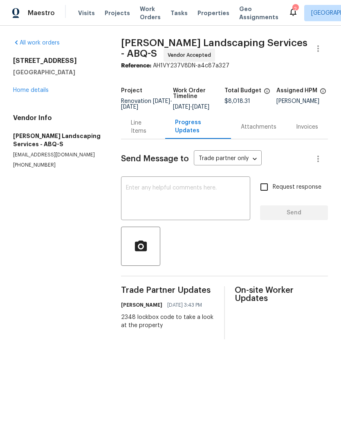
click at [183, 198] on textarea at bounding box center [185, 199] width 119 height 29
click at [185, 197] on textarea at bounding box center [185, 199] width 119 height 29
paste textarea "Currently waiting on deed to property"
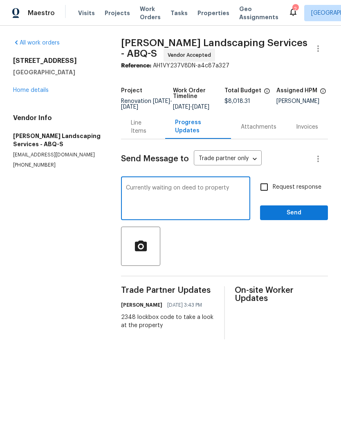
type textarea "Currently waiting on deed to property"
click at [298, 217] on span "Send" at bounding box center [293, 213] width 55 height 10
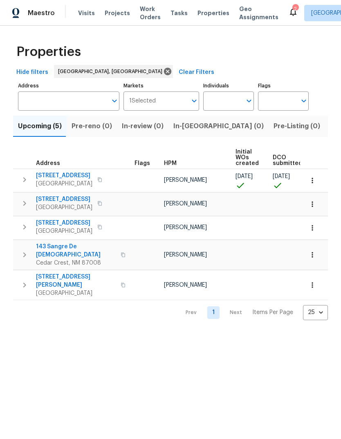
click at [102, 181] on icon "button" at bounding box center [99, 179] width 5 height 5
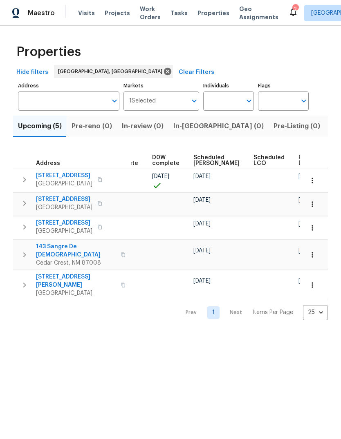
scroll to position [0, 205]
click at [313, 179] on icon "button" at bounding box center [312, 180] width 8 height 8
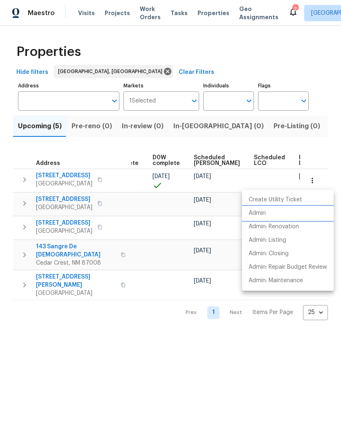
click at [256, 213] on p "Admin" at bounding box center [256, 213] width 17 height 9
click at [162, 342] on div at bounding box center [170, 219] width 341 height 439
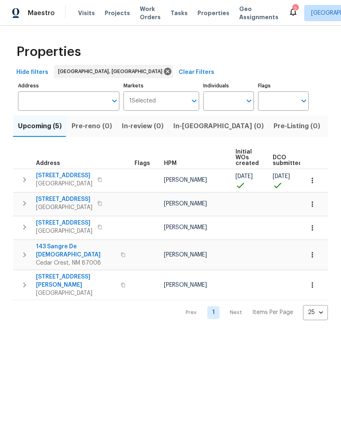
scroll to position [0, 0]
click at [67, 177] on span "[STREET_ADDRESS]" at bounding box center [64, 176] width 56 height 8
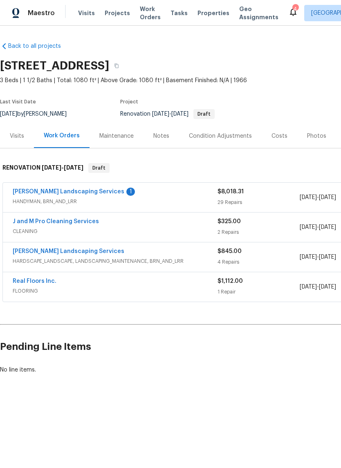
click at [84, 189] on link "[PERSON_NAME] Landscaping Services" at bounding box center [69, 192] width 112 height 6
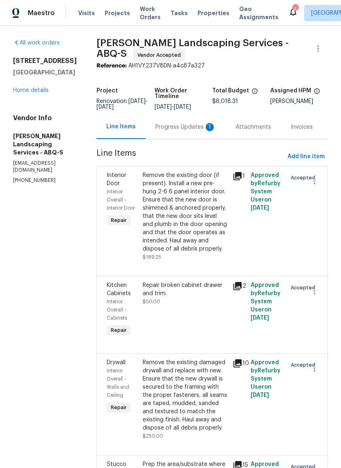
click at [194, 131] on div "Progress Updates 1" at bounding box center [185, 127] width 60 height 8
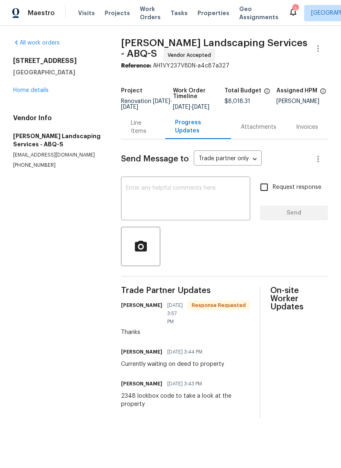
click at [137, 192] on textarea at bounding box center [185, 199] width 119 height 29
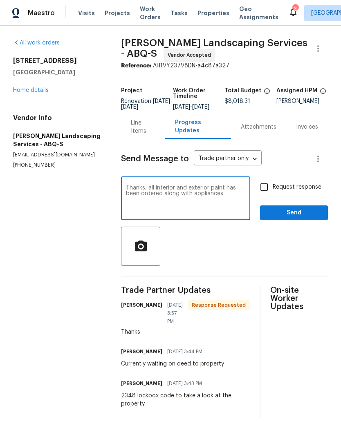
type textarea "Thanks, all interior and exterior paint has been ordered along with appliances"
click at [296, 215] on span "Send" at bounding box center [293, 213] width 55 height 10
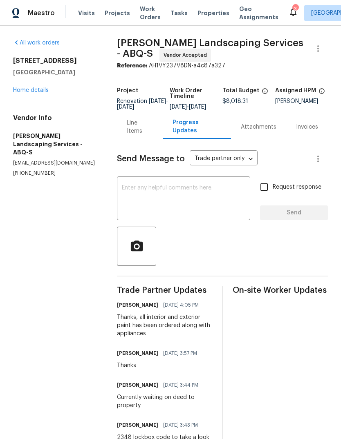
click at [290, 13] on icon at bounding box center [293, 12] width 7 height 8
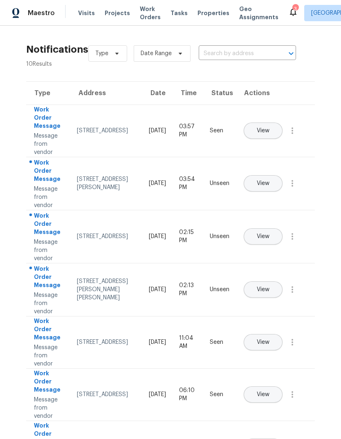
click at [269, 181] on span "View" at bounding box center [263, 184] width 13 height 6
click at [269, 234] on span "View" at bounding box center [263, 237] width 13 height 6
click at [269, 287] on span "View" at bounding box center [263, 290] width 13 height 6
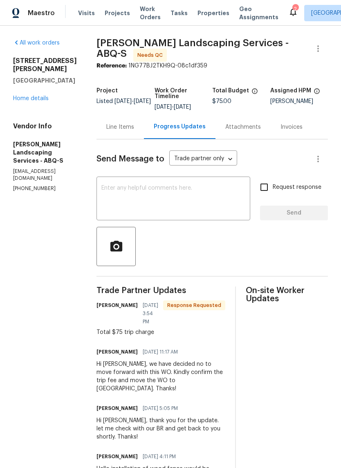
click at [132, 131] on div "Line Items" at bounding box center [120, 127] width 28 height 8
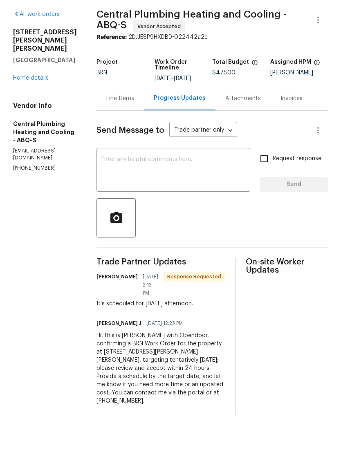
click at [126, 115] on div "Line Items" at bounding box center [119, 127] width 47 height 24
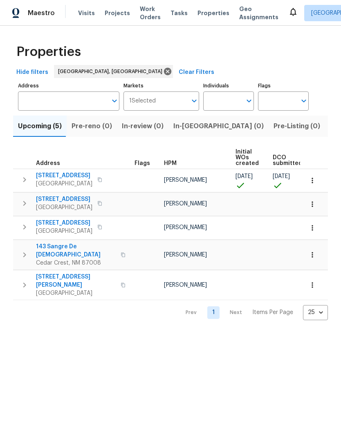
click at [288, 16] on icon at bounding box center [293, 12] width 10 height 10
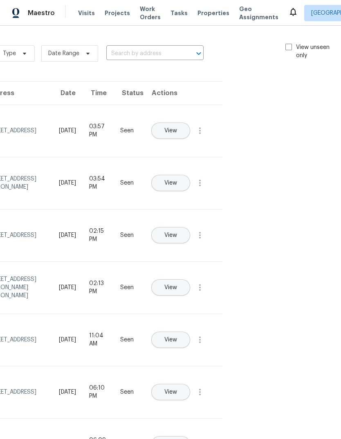
scroll to position [0, 92]
click at [286, 44] on span at bounding box center [289, 47] width 7 height 7
click at [286, 44] on input "View unseen only" at bounding box center [288, 45] width 5 height 5
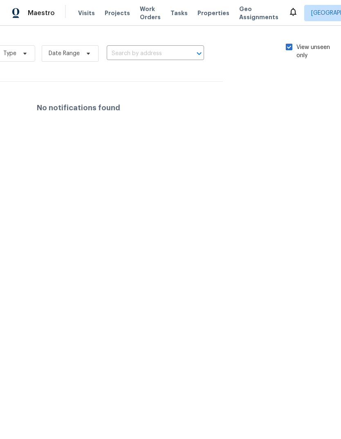
click at [286, 50] on span at bounding box center [289, 47] width 7 height 7
click at [286, 49] on input "View unseen only" at bounding box center [288, 45] width 5 height 5
checkbox input "false"
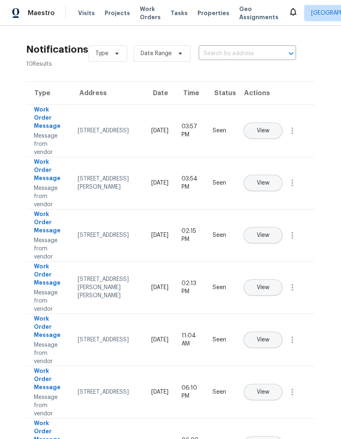
scroll to position [0, 0]
click at [203, 13] on span "Properties" at bounding box center [213, 13] width 32 height 8
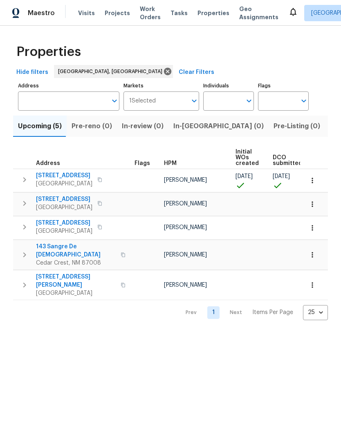
click at [330, 123] on span "Listed (22)" at bounding box center [347, 126] width 35 height 11
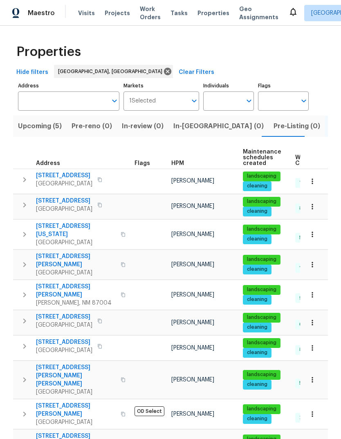
click at [65, 198] on span "[STREET_ADDRESS]" at bounding box center [64, 201] width 56 height 8
click at [105, 202] on button "button" at bounding box center [100, 204] width 10 height 11
click at [58, 199] on span "[STREET_ADDRESS]" at bounding box center [64, 201] width 56 height 8
click at [57, 198] on span "[STREET_ADDRESS]" at bounding box center [64, 201] width 56 height 8
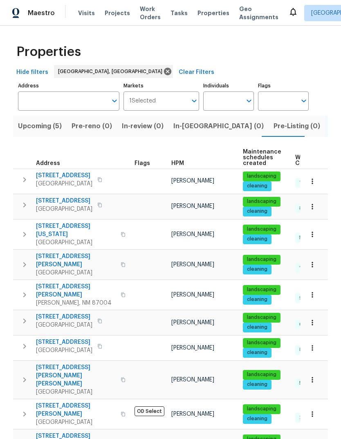
click at [55, 198] on span "[STREET_ADDRESS]" at bounding box center [64, 201] width 56 height 8
click at [61, 198] on span "[STREET_ADDRESS]" at bounding box center [64, 201] width 56 height 8
click at [105, 204] on button "button" at bounding box center [100, 204] width 10 height 11
click at [315, 203] on button "button" at bounding box center [312, 207] width 18 height 18
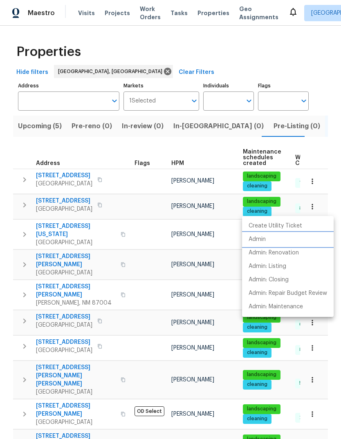
click at [261, 240] on p "Admin" at bounding box center [256, 239] width 17 height 9
click at [31, 123] on div at bounding box center [170, 219] width 341 height 439
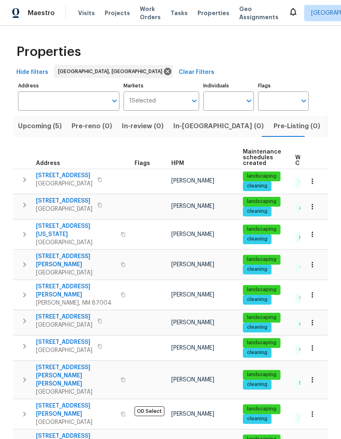
click at [37, 126] on span "Upcoming (5)" at bounding box center [40, 126] width 44 height 11
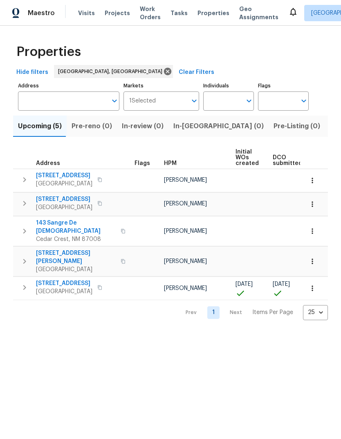
click at [71, 279] on span "[STREET_ADDRESS]" at bounding box center [64, 283] width 56 height 8
click at [165, 333] on html "Maestro Visits Projects Work Orders Tasks Properties Geo Assignments [GEOGRAPHI…" at bounding box center [170, 166] width 341 height 333
click at [168, 333] on html "Maestro Visits Projects Work Orders Tasks Properties Geo Assignments [GEOGRAPHI…" at bounding box center [170, 166] width 341 height 333
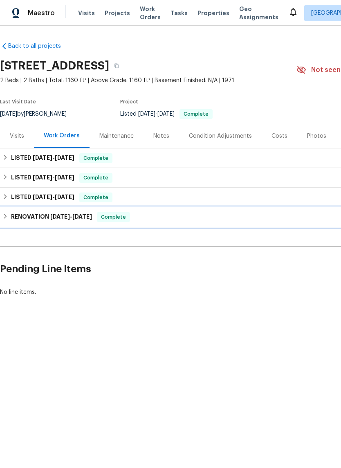
click at [49, 215] on h6 "RENOVATION [DATE] - [DATE]" at bounding box center [51, 217] width 81 height 10
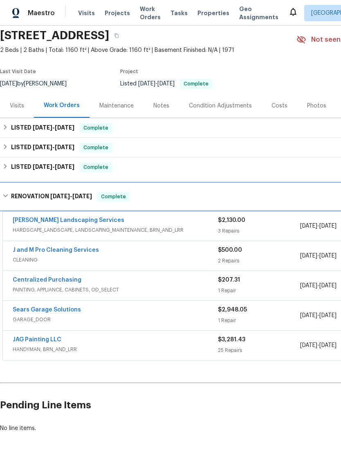
scroll to position [30, 0]
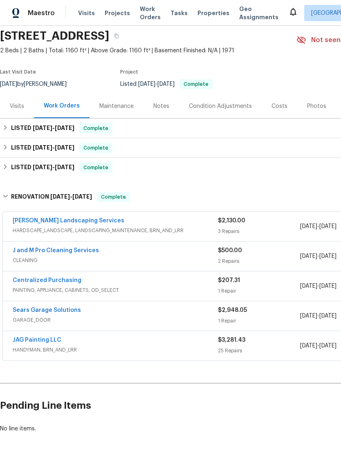
click at [34, 339] on link "JAG Painting LLC" at bounding box center [37, 340] width 49 height 6
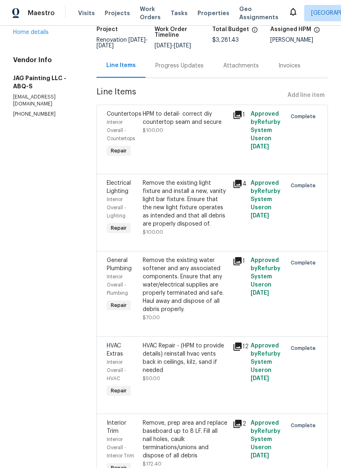
scroll to position [62, 0]
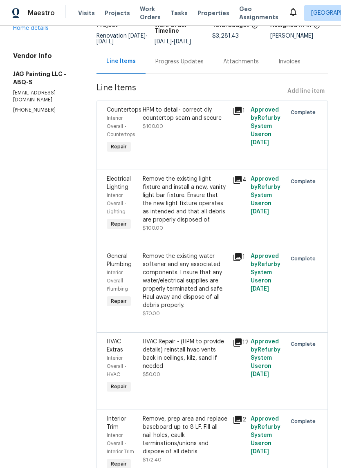
click at [237, 180] on icon at bounding box center [237, 180] width 8 height 8
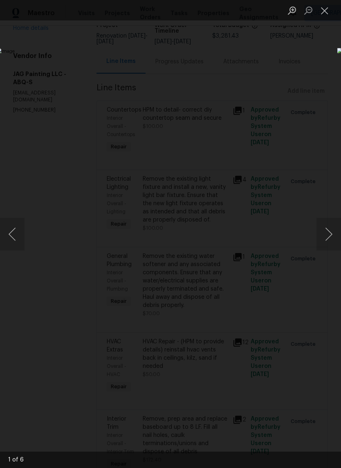
click at [327, 233] on button "Next image" at bounding box center [328, 234] width 25 height 33
click at [326, 236] on button "Next image" at bounding box center [328, 234] width 25 height 33
click at [326, 234] on button "Next image" at bounding box center [328, 234] width 25 height 33
click at [326, 10] on button "Close lightbox" at bounding box center [324, 10] width 16 height 14
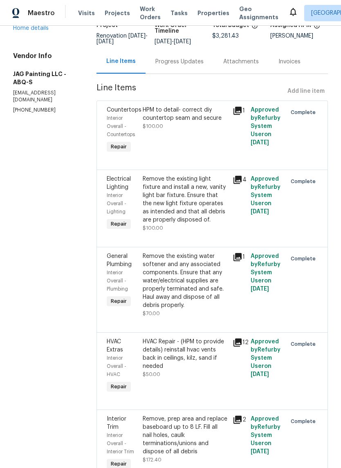
click at [199, 128] on div "HPM to detail- correct diy countertop seam and secure $100.00" at bounding box center [185, 118] width 85 height 25
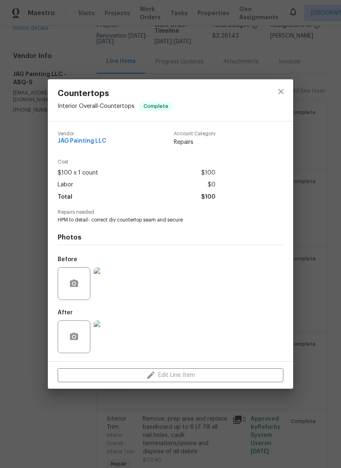
click at [112, 337] on img at bounding box center [110, 336] width 33 height 33
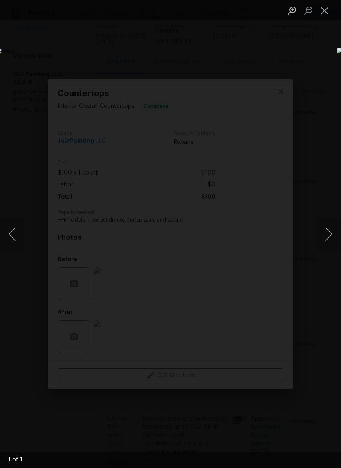
click at [332, 232] on button "Next image" at bounding box center [328, 234] width 25 height 33
click at [323, 231] on button "Next image" at bounding box center [328, 234] width 25 height 33
click at [324, 229] on button "Next image" at bounding box center [328, 234] width 25 height 33
click at [324, 231] on button "Next image" at bounding box center [328, 234] width 25 height 33
click at [324, 233] on button "Next image" at bounding box center [328, 234] width 25 height 33
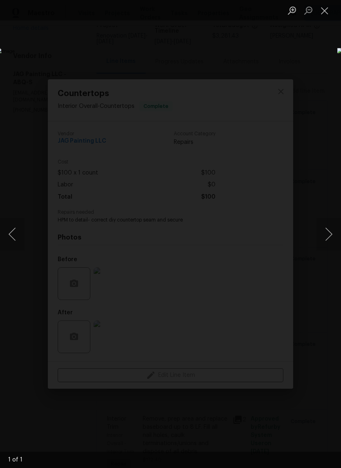
click at [324, 232] on button "Next image" at bounding box center [328, 234] width 25 height 33
click at [325, 233] on button "Next image" at bounding box center [328, 234] width 25 height 33
click at [323, 10] on button "Close lightbox" at bounding box center [324, 10] width 16 height 14
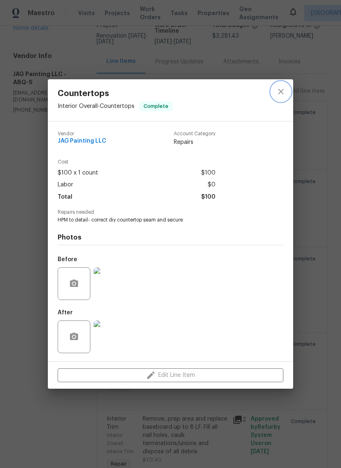
click at [281, 85] on button "close" at bounding box center [281, 92] width 20 height 20
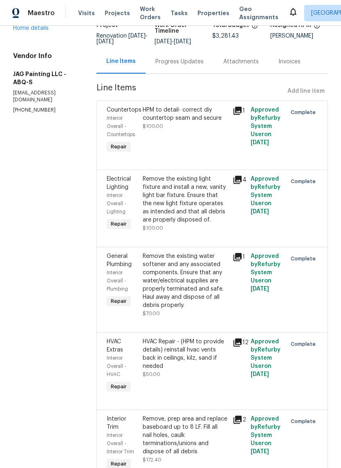
click at [187, 203] on div "Remove the existing light fixture and install a new, vanity light bar fixture. …" at bounding box center [185, 199] width 85 height 49
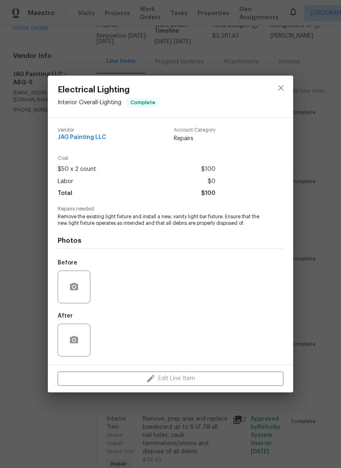
click at [112, 284] on img at bounding box center [110, 286] width 33 height 33
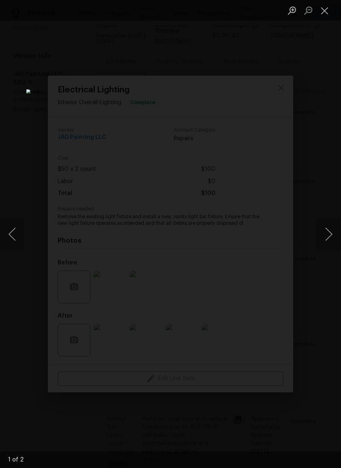
click at [328, 231] on button "Next image" at bounding box center [328, 234] width 25 height 33
click at [327, 13] on button "Close lightbox" at bounding box center [324, 10] width 16 height 14
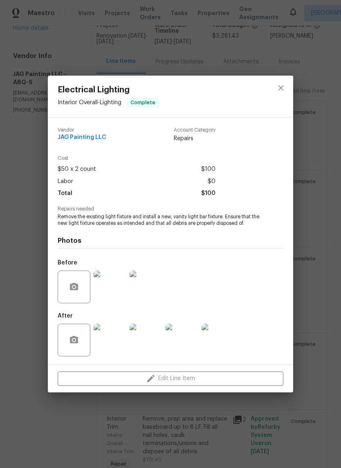
click at [112, 341] on img at bounding box center [110, 340] width 33 height 33
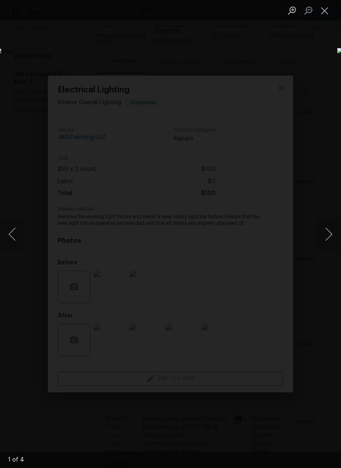
click at [332, 228] on button "Next image" at bounding box center [328, 234] width 25 height 33
click at [324, 234] on button "Next image" at bounding box center [328, 234] width 25 height 33
click at [325, 236] on button "Next image" at bounding box center [328, 234] width 25 height 33
click at [325, 237] on button "Next image" at bounding box center [328, 234] width 25 height 33
click at [326, 7] on button "Close lightbox" at bounding box center [324, 10] width 16 height 14
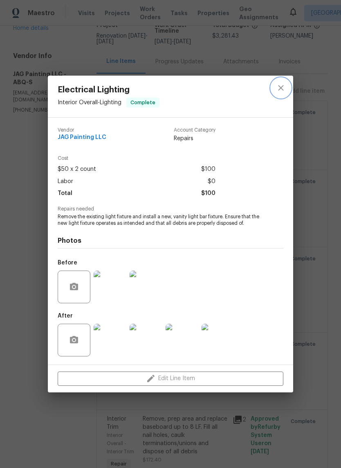
click at [278, 88] on icon "close" at bounding box center [281, 88] width 10 height 10
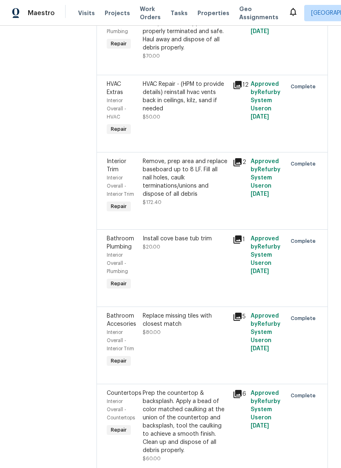
scroll to position [320, 0]
click at [180, 188] on div "Remove, prep area and replace baseboard up to 8 LF. Fill all nail holes, caulk …" at bounding box center [185, 177] width 85 height 41
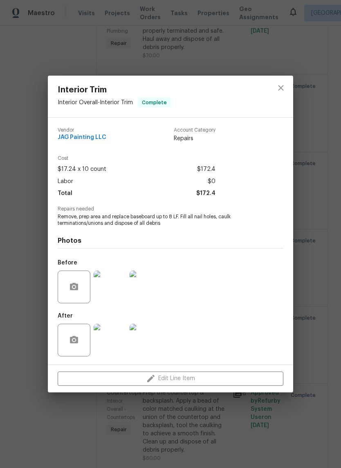
click at [115, 290] on img at bounding box center [110, 286] width 33 height 33
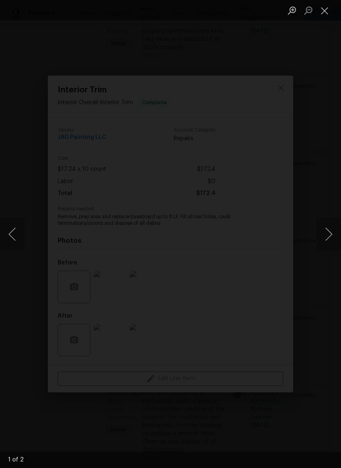
click at [325, 233] on button "Next image" at bounding box center [328, 234] width 25 height 33
click at [326, 8] on button "Close lightbox" at bounding box center [324, 10] width 16 height 14
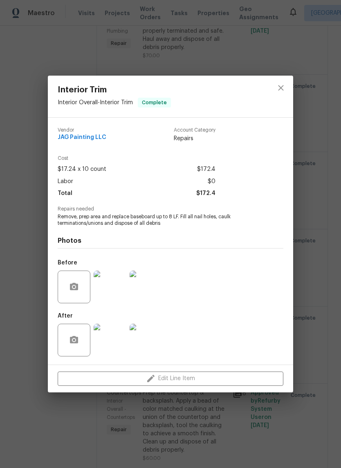
click at [108, 344] on img at bounding box center [110, 340] width 33 height 33
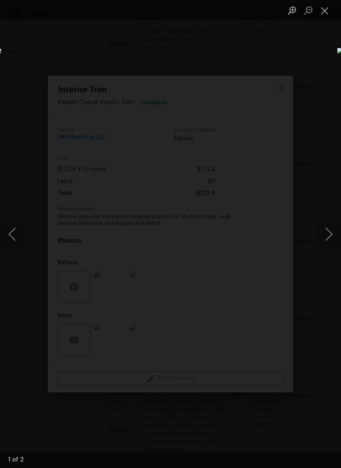
click at [327, 235] on button "Next image" at bounding box center [328, 234] width 25 height 33
click at [325, 10] on button "Close lightbox" at bounding box center [324, 10] width 16 height 14
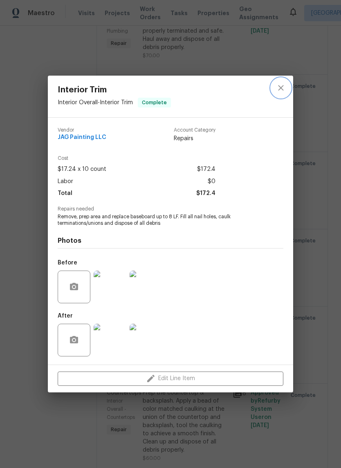
click at [279, 85] on icon "close" at bounding box center [281, 88] width 10 height 10
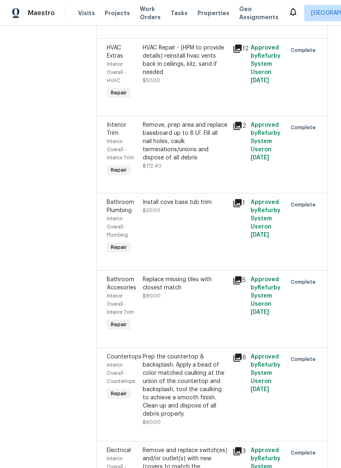
scroll to position [355, 0]
click at [187, 226] on div "Install cove base tub trim $20.00" at bounding box center [185, 227] width 90 height 62
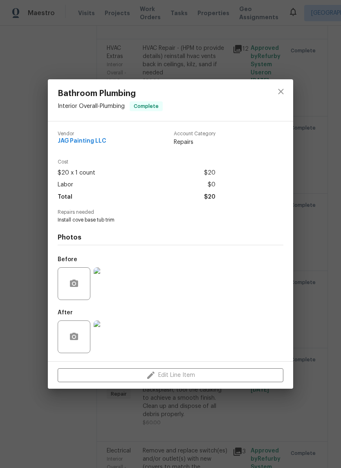
click at [110, 286] on img at bounding box center [110, 283] width 33 height 33
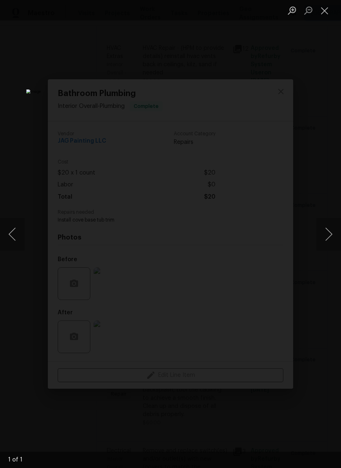
click at [328, 11] on button "Close lightbox" at bounding box center [324, 10] width 16 height 14
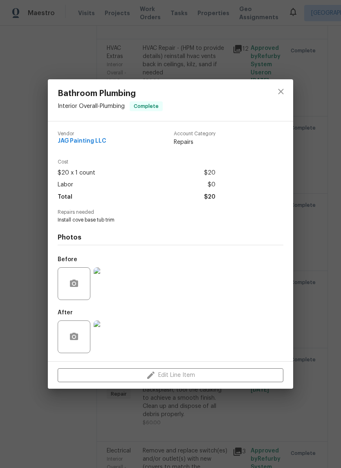
click at [106, 336] on img at bounding box center [110, 336] width 33 height 33
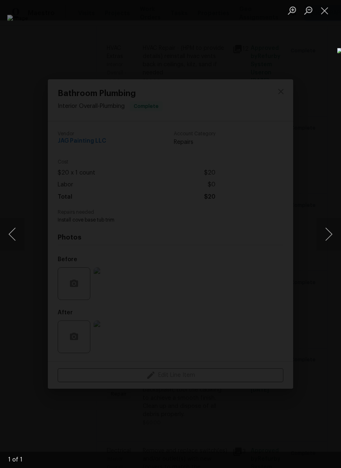
click at [319, 8] on button "Close lightbox" at bounding box center [324, 10] width 16 height 14
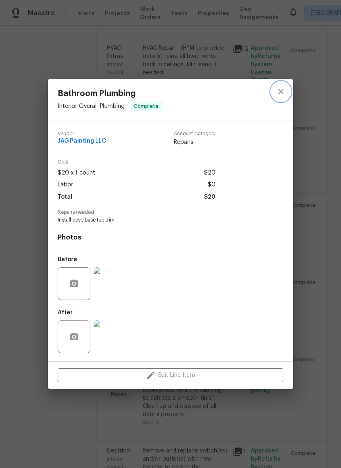
click at [278, 83] on button "close" at bounding box center [281, 92] width 20 height 20
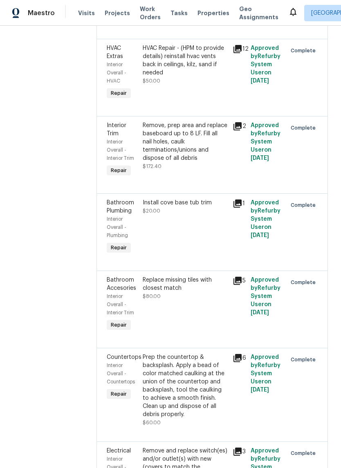
click at [196, 321] on div "Replace missing tiles with closest match $80.00" at bounding box center [185, 304] width 90 height 62
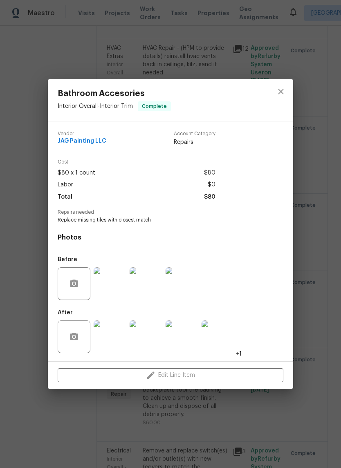
click at [112, 281] on img at bounding box center [110, 283] width 33 height 33
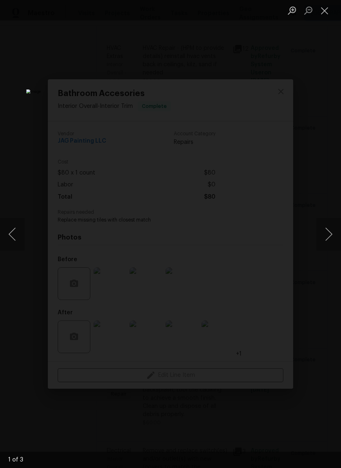
click at [330, 236] on button "Next image" at bounding box center [328, 234] width 25 height 33
click at [326, 232] on button "Next image" at bounding box center [328, 234] width 25 height 33
click at [330, 232] on button "Next image" at bounding box center [328, 234] width 25 height 33
click at [324, 6] on button "Close lightbox" at bounding box center [324, 10] width 16 height 14
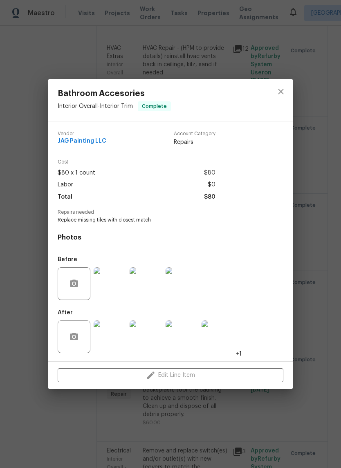
click at [108, 338] on img at bounding box center [110, 336] width 33 height 33
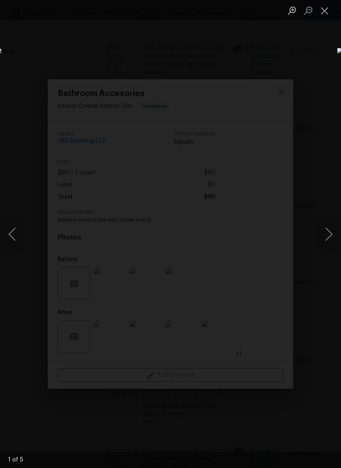
click at [329, 237] on button "Next image" at bounding box center [328, 234] width 25 height 33
click at [326, 234] on button "Next image" at bounding box center [328, 234] width 25 height 33
click at [327, 232] on button "Next image" at bounding box center [328, 234] width 25 height 33
click at [324, 9] on button "Close lightbox" at bounding box center [324, 10] width 16 height 14
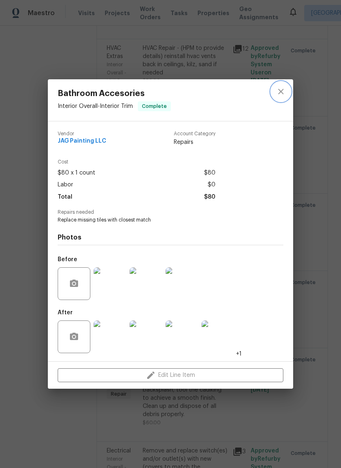
click at [286, 89] on button "close" at bounding box center [281, 92] width 20 height 20
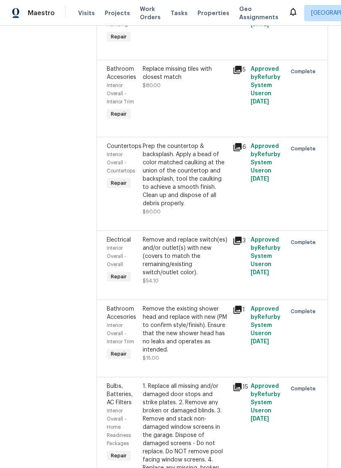
scroll to position [572, 0]
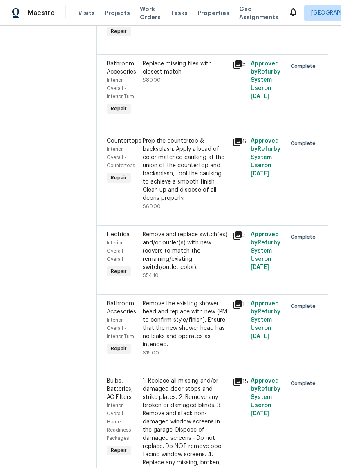
click at [174, 260] on div "Remove and replace switch(es) and/or outlet(s) with new (covers to match the re…" at bounding box center [185, 250] width 85 height 41
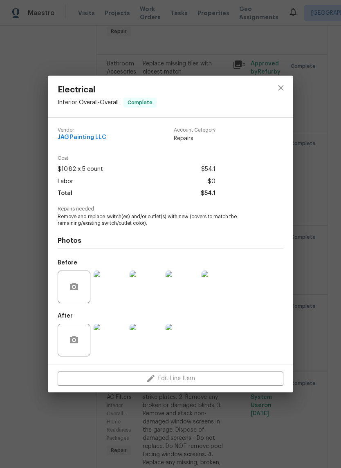
click at [110, 286] on img at bounding box center [110, 286] width 33 height 33
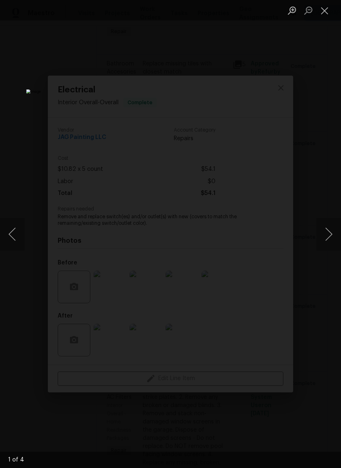
click at [329, 230] on button "Next image" at bounding box center [328, 234] width 25 height 33
click at [326, 234] on button "Next image" at bounding box center [328, 234] width 25 height 33
click at [328, 231] on button "Next image" at bounding box center [328, 234] width 25 height 33
click at [329, 231] on button "Next image" at bounding box center [328, 234] width 25 height 33
click at [328, 233] on button "Next image" at bounding box center [328, 234] width 25 height 33
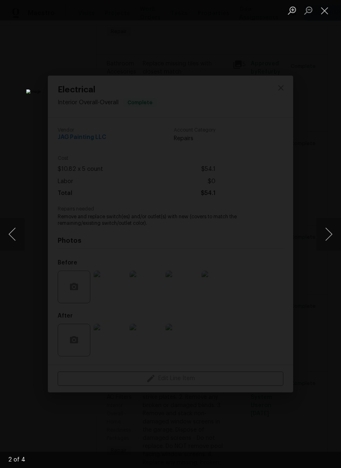
click at [325, 7] on button "Close lightbox" at bounding box center [324, 10] width 16 height 14
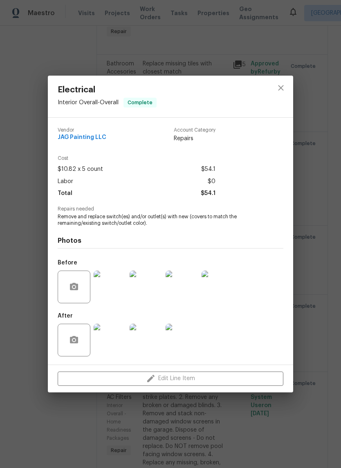
click at [104, 346] on img at bounding box center [110, 340] width 33 height 33
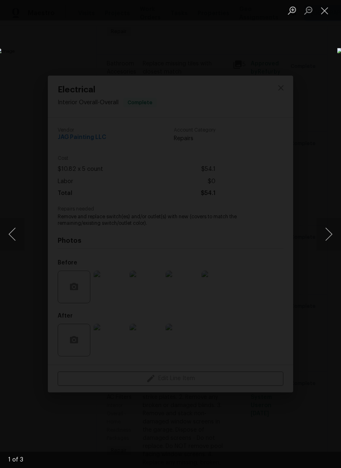
click at [330, 234] on button "Next image" at bounding box center [328, 234] width 25 height 33
click at [328, 232] on button "Next image" at bounding box center [328, 234] width 25 height 33
click at [324, 7] on button "Close lightbox" at bounding box center [324, 10] width 16 height 14
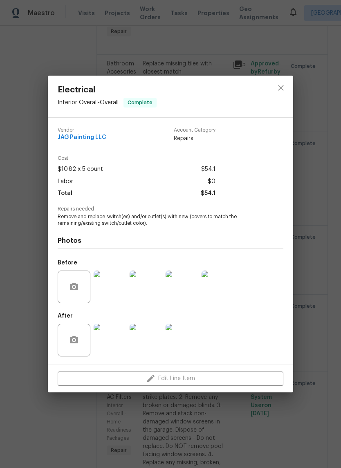
click at [288, 80] on button "close" at bounding box center [281, 88] width 20 height 20
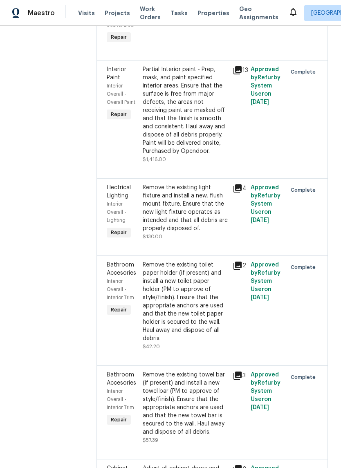
scroll to position [1910, 0]
click at [183, 134] on div "Partial Interior paint - Prep, mask, and paint specified interior areas. Ensure…" at bounding box center [185, 110] width 85 height 90
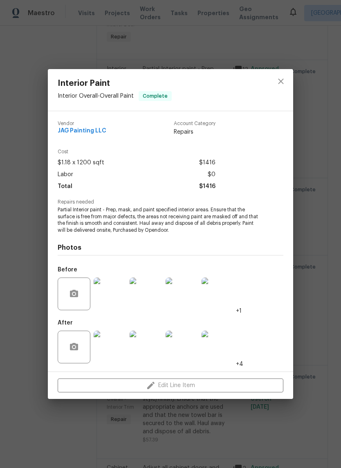
click at [110, 293] on img at bounding box center [110, 293] width 33 height 33
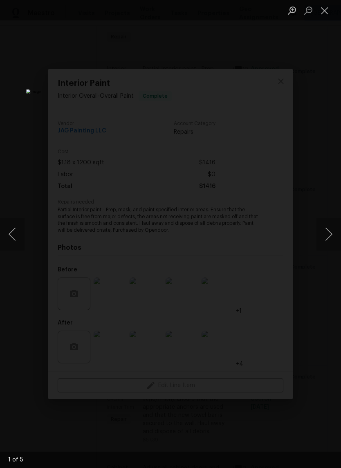
click at [328, 238] on button "Next image" at bounding box center [328, 234] width 25 height 33
click at [331, 234] on button "Next image" at bounding box center [328, 234] width 25 height 33
click at [331, 236] on button "Next image" at bounding box center [328, 234] width 25 height 33
click at [328, 231] on button "Next image" at bounding box center [328, 234] width 25 height 33
click at [329, 233] on button "Next image" at bounding box center [328, 234] width 25 height 33
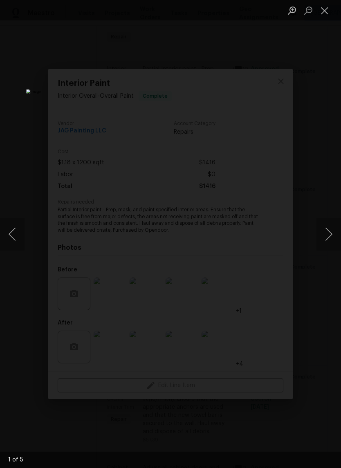
click at [331, 232] on button "Next image" at bounding box center [328, 234] width 25 height 33
click at [328, 234] on button "Next image" at bounding box center [328, 234] width 25 height 33
click at [326, 7] on button "Close lightbox" at bounding box center [324, 10] width 16 height 14
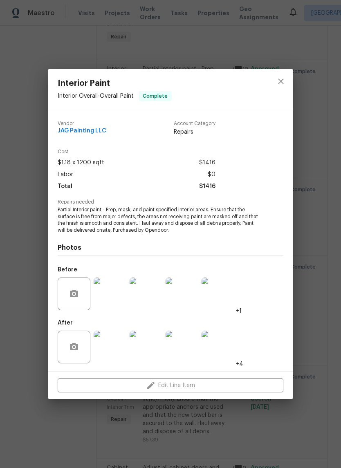
click at [107, 348] on img at bounding box center [110, 347] width 33 height 33
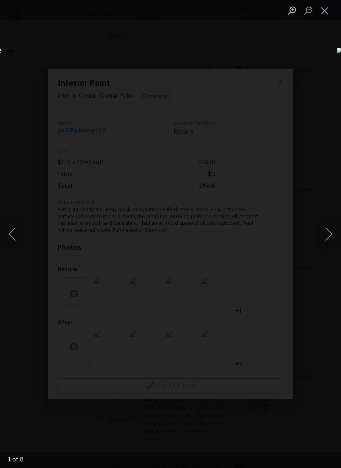
click at [331, 233] on button "Next image" at bounding box center [328, 234] width 25 height 33
click at [328, 234] on button "Next image" at bounding box center [328, 234] width 25 height 33
click at [330, 234] on button "Next image" at bounding box center [328, 234] width 25 height 33
click at [326, 231] on button "Next image" at bounding box center [328, 234] width 25 height 33
click at [326, 234] on button "Next image" at bounding box center [328, 234] width 25 height 33
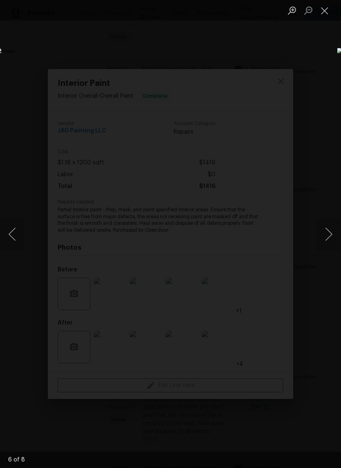
click at [320, 11] on button "Close lightbox" at bounding box center [324, 10] width 16 height 14
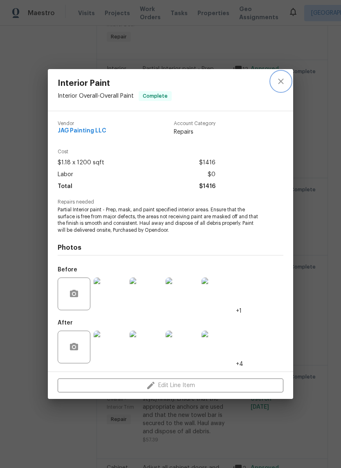
click at [285, 77] on icon "close" at bounding box center [281, 81] width 10 height 10
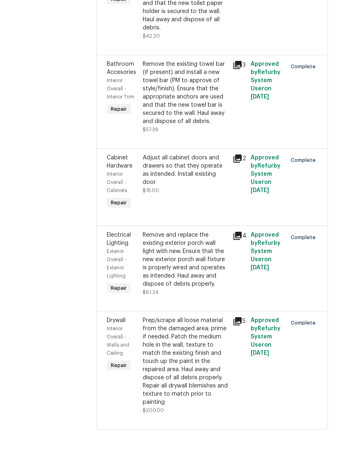
scroll to position [20, 0]
click at [187, 345] on div "Prep/scrape all loose material from the damaged area; prime if needed. Patch th…" at bounding box center [185, 390] width 85 height 90
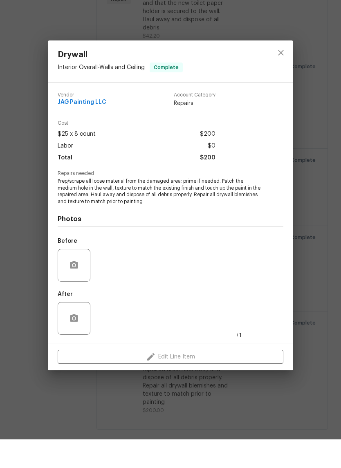
click at [106, 277] on img at bounding box center [110, 293] width 33 height 33
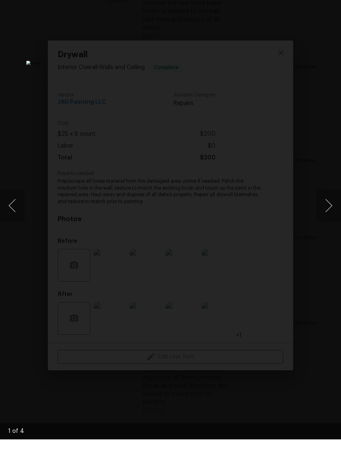
click at [329, 218] on button "Next image" at bounding box center [328, 234] width 25 height 33
click at [328, 218] on button "Next image" at bounding box center [328, 234] width 25 height 33
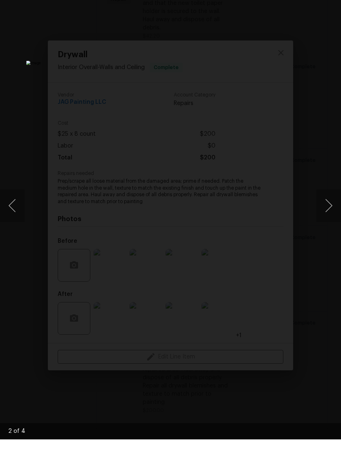
click at [329, 218] on button "Next image" at bounding box center [328, 234] width 25 height 33
click at [322, 60] on div "Lightbox" at bounding box center [170, 234] width 341 height 468
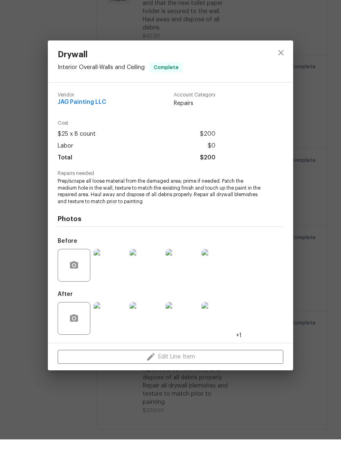
click at [113, 331] on img at bounding box center [110, 347] width 33 height 33
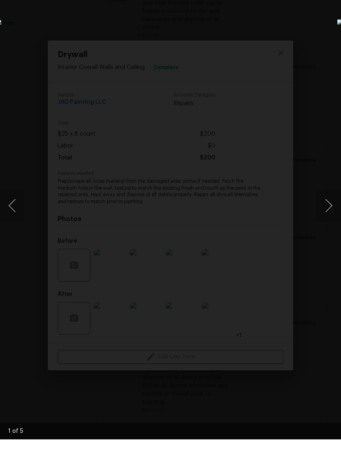
click at [329, 218] on button "Next image" at bounding box center [328, 234] width 25 height 33
click at [328, 218] on button "Next image" at bounding box center [328, 234] width 25 height 33
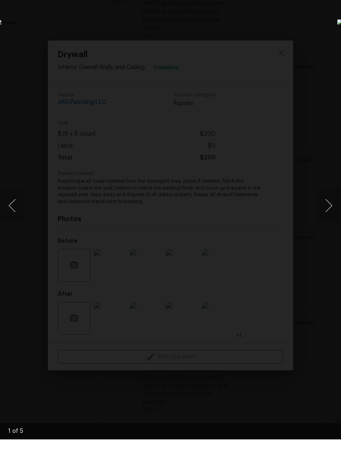
click at [267, 77] on img "Lightbox" at bounding box center [131, 234] width 271 height 372
click at [214, 84] on img "Lightbox" at bounding box center [131, 234] width 271 height 372
click at [328, 218] on button "Next image" at bounding box center [328, 234] width 25 height 33
click at [326, 218] on button "Next image" at bounding box center [328, 234] width 25 height 33
click at [327, 218] on button "Next image" at bounding box center [328, 234] width 25 height 33
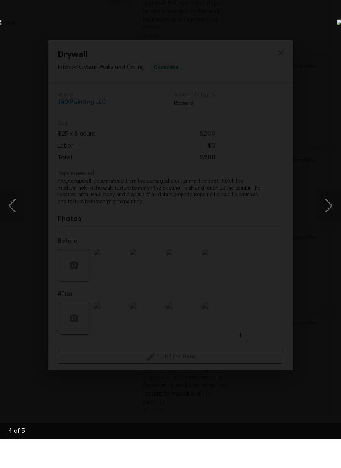
click at [324, 218] on button "Next image" at bounding box center [328, 234] width 25 height 33
click at [323, 218] on button "Next image" at bounding box center [328, 234] width 25 height 33
click at [267, 125] on img "Lightbox" at bounding box center [131, 234] width 271 height 372
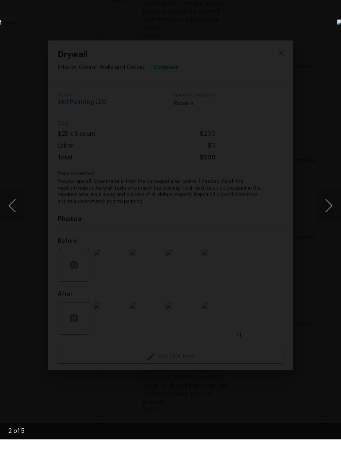
click at [327, 218] on button "Next image" at bounding box center [328, 234] width 25 height 33
click at [267, 159] on img "Lightbox" at bounding box center [131, 234] width 271 height 372
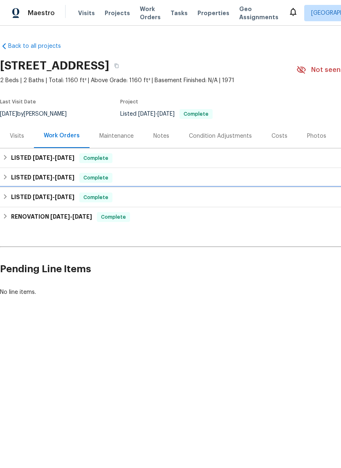
click at [29, 189] on div "LISTED [DATE] - [DATE] Complete" at bounding box center [231, 198] width 462 height 20
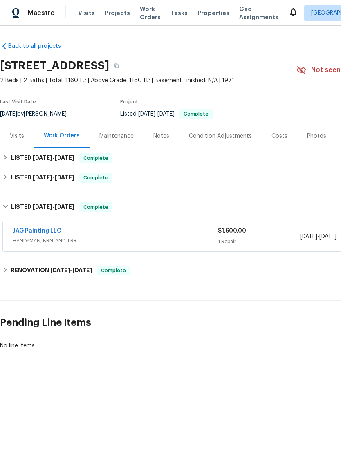
click at [35, 228] on link "JAG Painting LLC" at bounding box center [37, 231] width 49 height 6
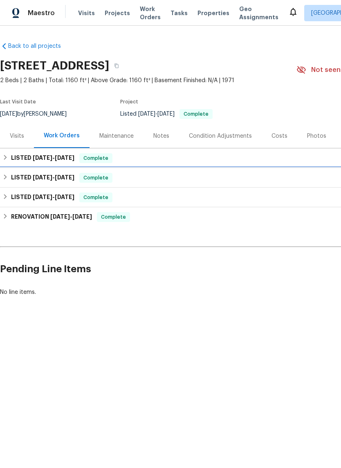
click at [38, 175] on span "[DATE]" at bounding box center [43, 177] width 20 height 6
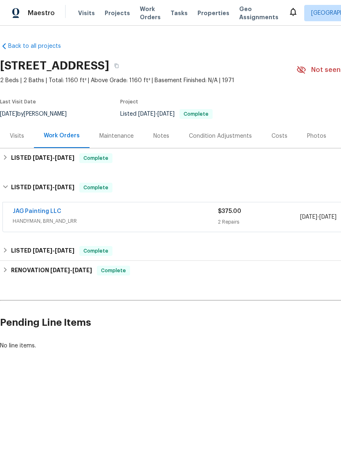
click at [35, 208] on link "JAG Painting LLC" at bounding box center [37, 211] width 49 height 6
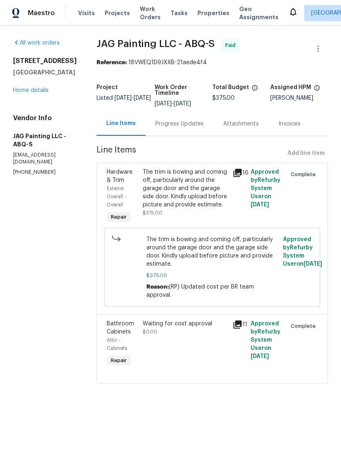
click at [28, 40] on link "All work orders" at bounding box center [36, 43] width 47 height 6
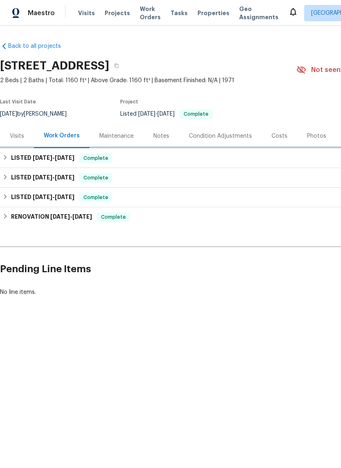
click at [31, 154] on h6 "LISTED [DATE] - [DATE]" at bounding box center [42, 158] width 63 height 10
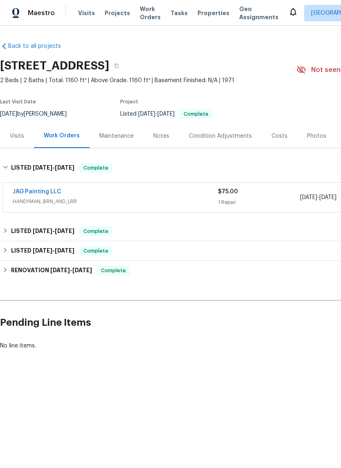
click at [34, 189] on link "JAG Painting LLC" at bounding box center [37, 192] width 49 height 6
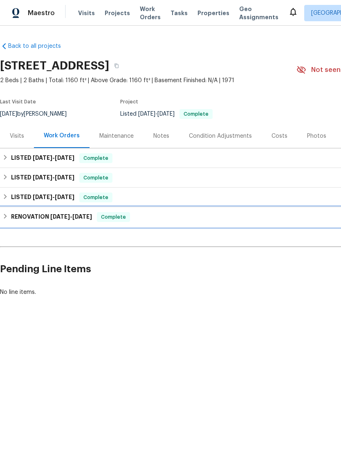
click at [91, 212] on h6 "RENOVATION [DATE] - [DATE]" at bounding box center [51, 217] width 81 height 10
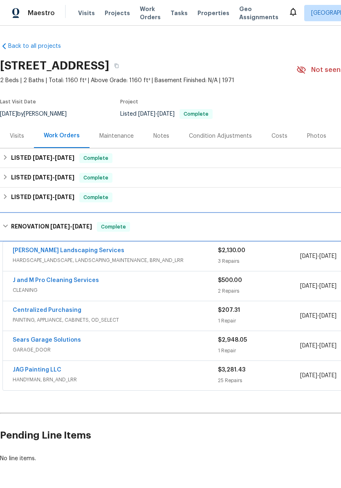
click at [32, 219] on div "RENOVATION [DATE] - [DATE] Complete" at bounding box center [231, 227] width 462 height 26
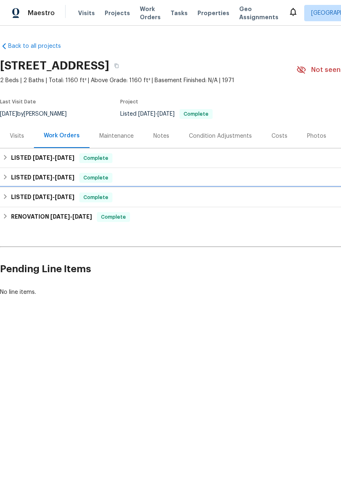
click at [33, 194] on span "[DATE]" at bounding box center [43, 197] width 20 height 6
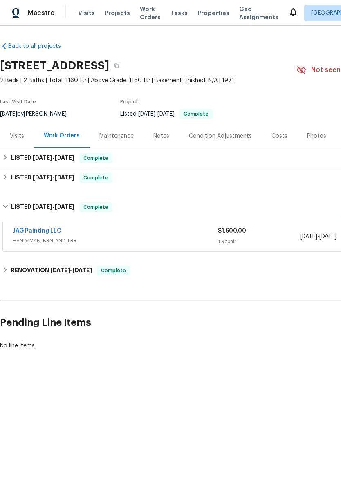
click at [31, 228] on link "JAG Painting LLC" at bounding box center [37, 231] width 49 height 6
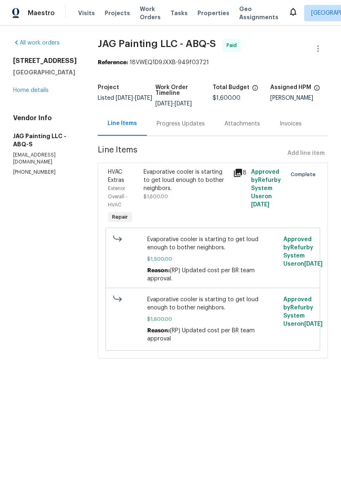
click at [25, 93] on link "Home details" at bounding box center [31, 90] width 36 height 6
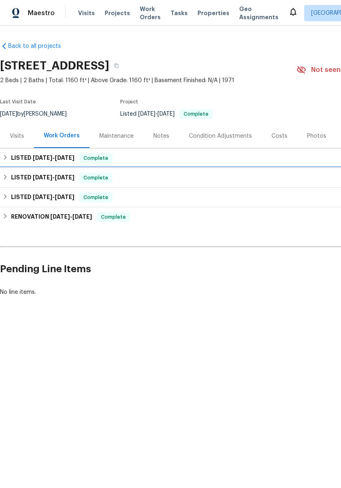
click at [24, 176] on h6 "LISTED [DATE] - [DATE]" at bounding box center [42, 178] width 63 height 10
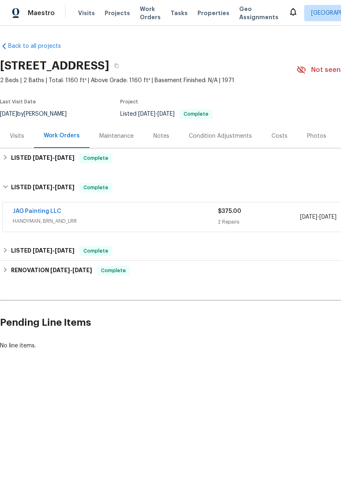
click at [26, 210] on link "JAG Painting LLC" at bounding box center [37, 211] width 49 height 6
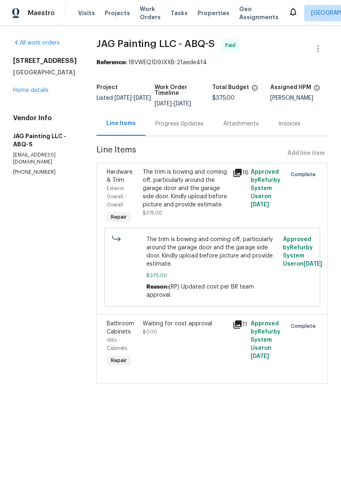
click at [20, 93] on link "Home details" at bounding box center [31, 90] width 36 height 6
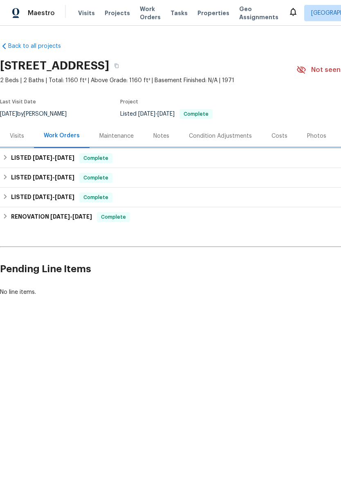
click at [21, 156] on h6 "LISTED [DATE] - [DATE]" at bounding box center [42, 158] width 63 height 10
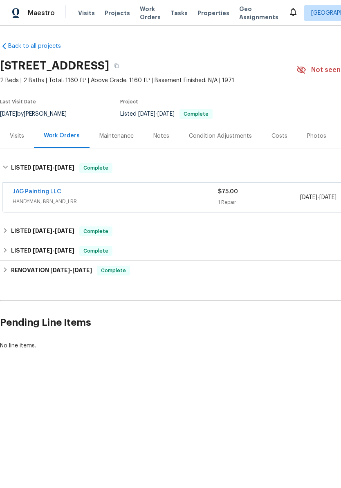
click at [29, 189] on link "JAG Painting LLC" at bounding box center [37, 192] width 49 height 6
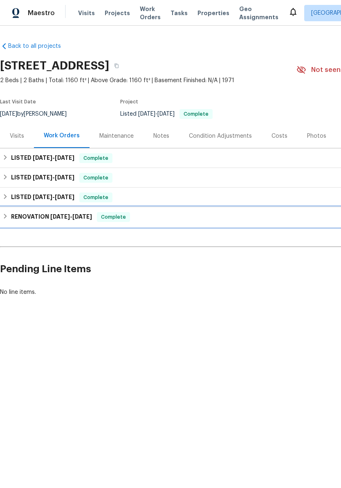
click at [52, 215] on span "[DATE]" at bounding box center [60, 217] width 20 height 6
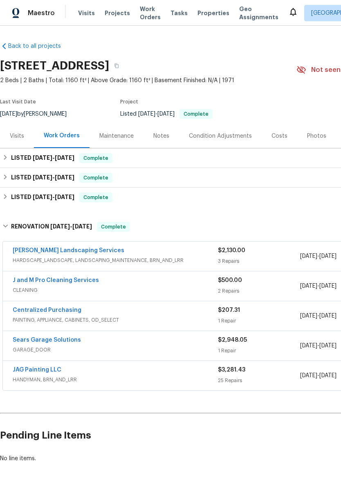
click at [73, 278] on link "J and M Pro Cleaning Services" at bounding box center [56, 280] width 86 height 6
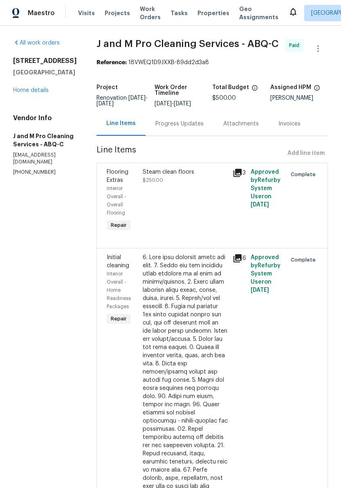
click at [36, 89] on link "Home details" at bounding box center [31, 90] width 36 height 6
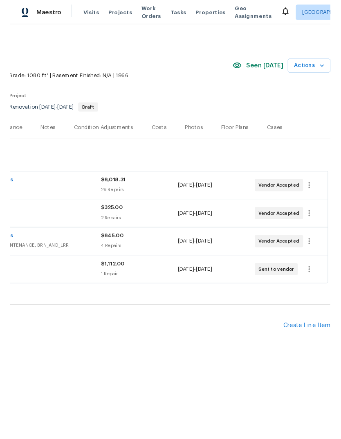
scroll to position [0, 121]
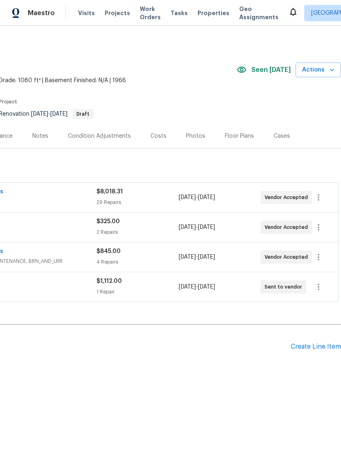
click at [309, 346] on div "Create Line Item" at bounding box center [315, 347] width 50 height 8
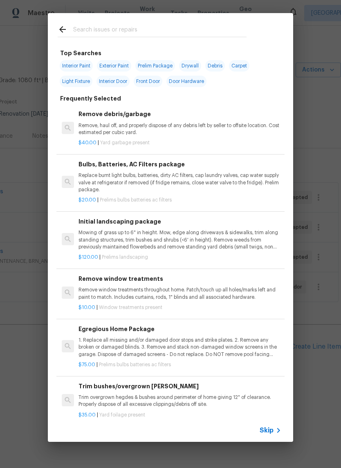
click at [87, 30] on input "text" at bounding box center [159, 31] width 173 height 12
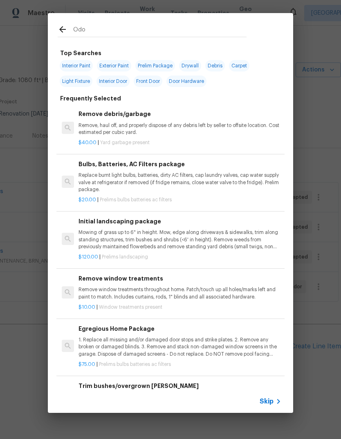
type input "Odor"
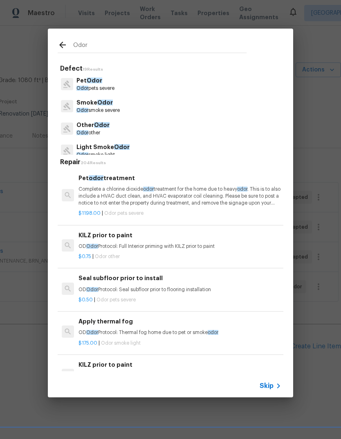
click at [92, 110] on p "Odor smoke severe" at bounding box center [97, 110] width 43 height 7
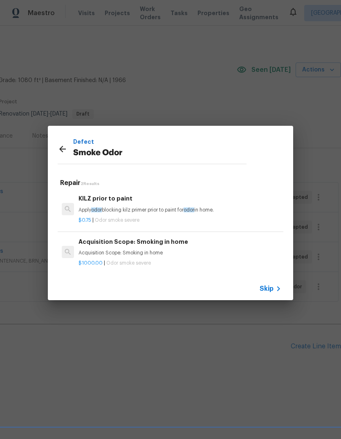
click at [89, 253] on p "Acquisition Scope: Smoking in home" at bounding box center [179, 253] width 203 height 7
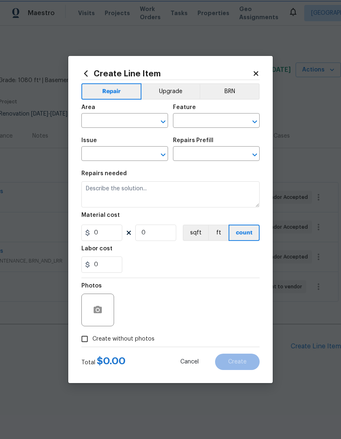
type input "Smoke Odor"
type textarea "Acquisition Scope: Smoking in home"
type input "1"
type input "Acquisition Scope: Smoking in home $1,000.00"
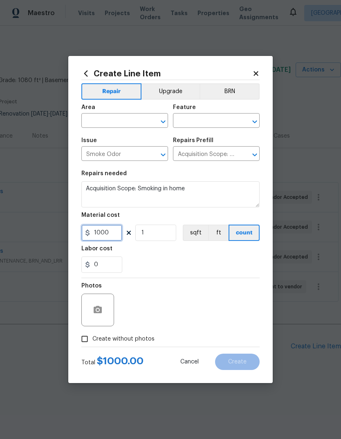
click at [112, 234] on input "1000" at bounding box center [101, 233] width 41 height 16
type input "1150"
click at [139, 254] on div "Labor cost" at bounding box center [170, 251] width 178 height 11
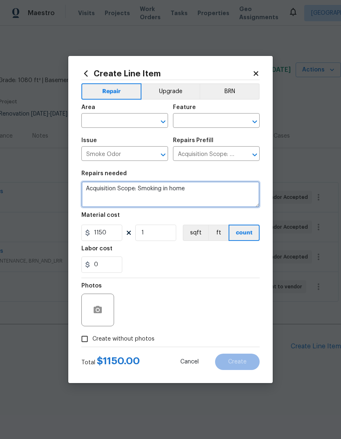
click at [201, 192] on textarea "Acquisition Scope: Smoking in home" at bounding box center [170, 194] width 178 height 26
type textarea "Acquisition"
click at [98, 188] on textarea at bounding box center [170, 194] width 178 height 26
paste textarea "This comprehensive service begins with source identification and recommendation…"
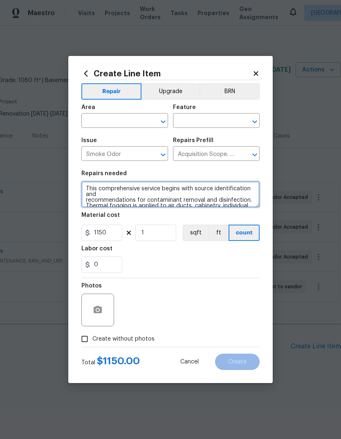
scroll to position [23, 0]
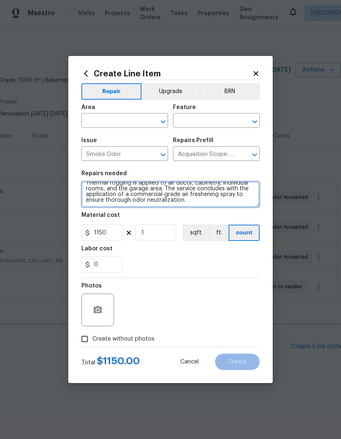
type textarea "This comprehensive service begins with source identification and recommendation…"
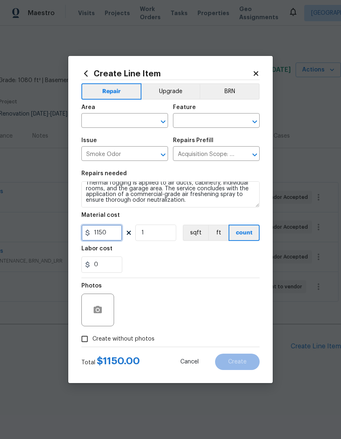
click at [113, 234] on input "1150" at bounding box center [101, 233] width 41 height 16
type input "1100"
click at [174, 259] on div "0" at bounding box center [170, 265] width 178 height 16
click at [160, 118] on icon "Open" at bounding box center [163, 122] width 10 height 10
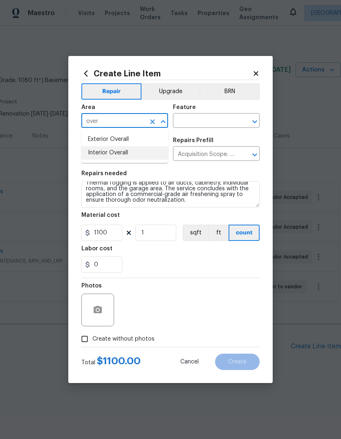
click at [109, 154] on li "Interior Overall" at bounding box center [124, 152] width 87 height 13
type input "Interior Overall"
click at [255, 119] on icon "Open" at bounding box center [255, 122] width 10 height 10
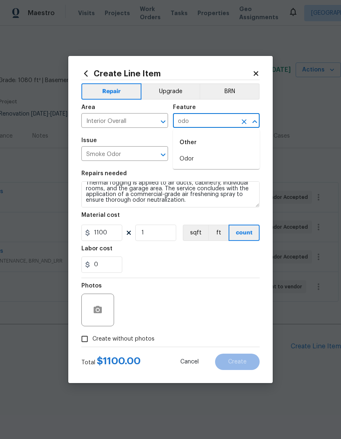
click at [184, 159] on li "Odor" at bounding box center [216, 158] width 87 height 13
type input "Odor"
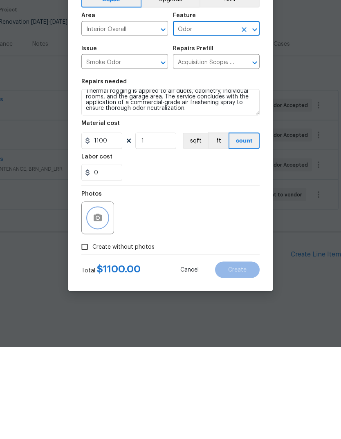
click at [98, 309] on circle "button" at bounding box center [97, 310] width 2 height 2
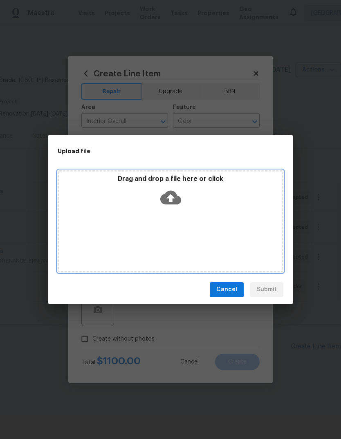
click at [173, 217] on div "Drag and drop a file here or click" at bounding box center [171, 221] width 226 height 102
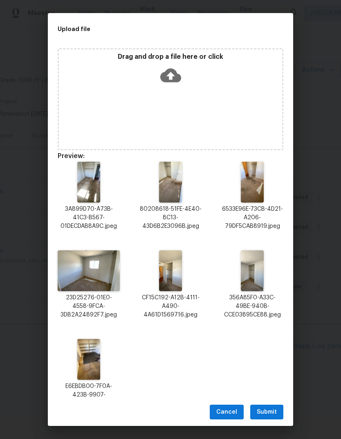
click at [266, 411] on span "Submit" at bounding box center [267, 412] width 20 height 10
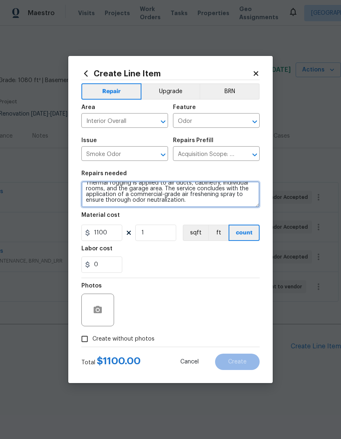
click at [192, 205] on textarea "This comprehensive service begins with source identification and recommendation…" at bounding box center [170, 194] width 178 height 26
type textarea "This comprehensive service begins with source identification and recommendation…"
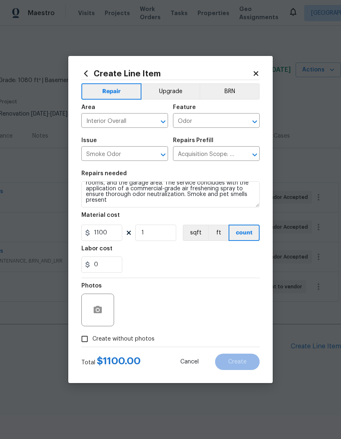
scroll to position [29, 0]
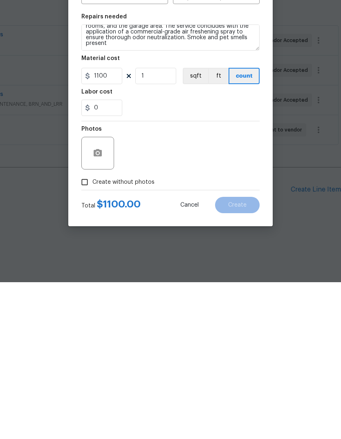
type textarea "This comprehensive service begins with source identification and recommendation…"
click at [94, 306] on icon "button" at bounding box center [98, 309] width 8 height 7
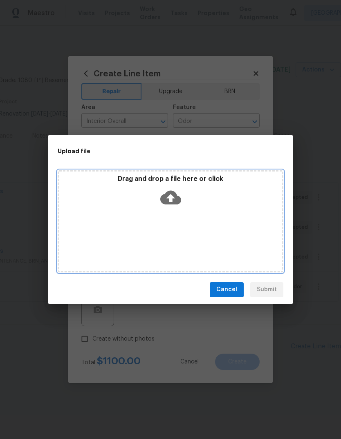
click at [163, 228] on div "Drag and drop a file here or click" at bounding box center [171, 221] width 226 height 102
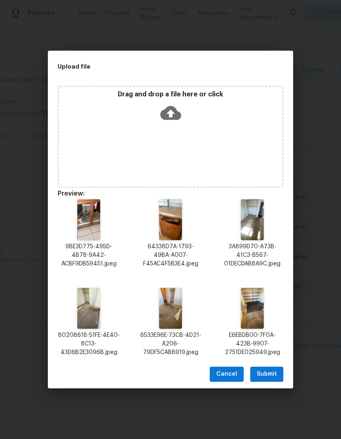
click at [267, 371] on span "Submit" at bounding box center [267, 374] width 20 height 10
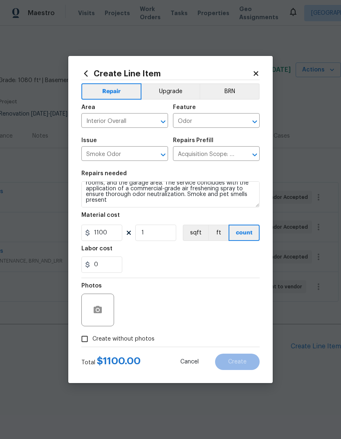
click at [80, 340] on input "Create without photos" at bounding box center [85, 339] width 16 height 16
checkbox input "true"
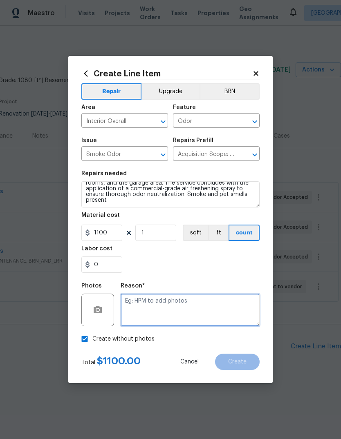
click at [133, 302] on textarea at bounding box center [190, 310] width 139 height 33
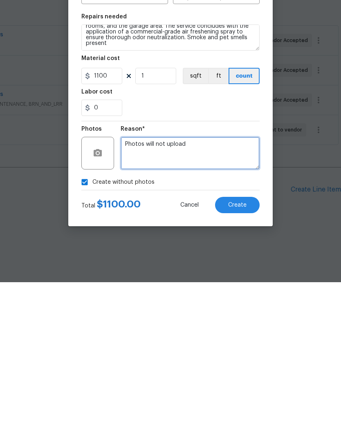
type textarea "Photos will not upload"
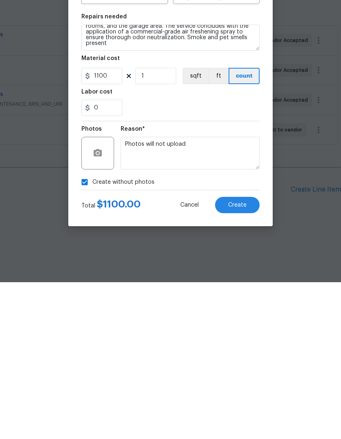
click at [236, 359] on span "Create" at bounding box center [237, 362] width 18 height 6
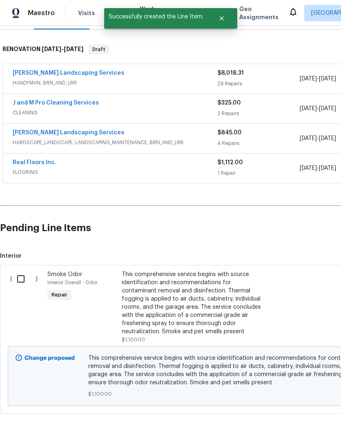
scroll to position [118, 0]
click at [19, 276] on input "checkbox" at bounding box center [23, 279] width 23 height 17
checkbox input "true"
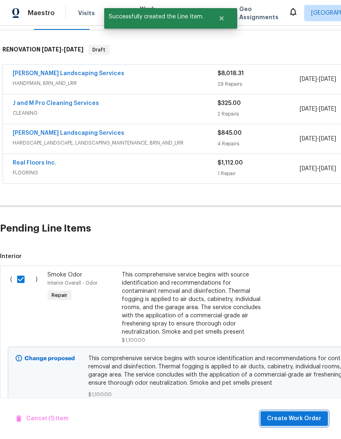
click at [294, 416] on span "Create Work Order" at bounding box center [294, 419] width 54 height 10
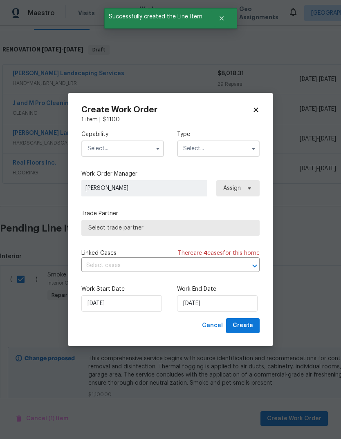
click at [99, 147] on input "text" at bounding box center [122, 149] width 83 height 16
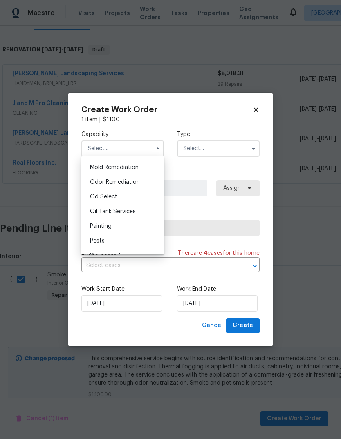
scroll to position [625, 0]
click at [97, 181] on span "Odor Remediation" at bounding box center [115, 183] width 50 height 6
type input "Odor Remediation"
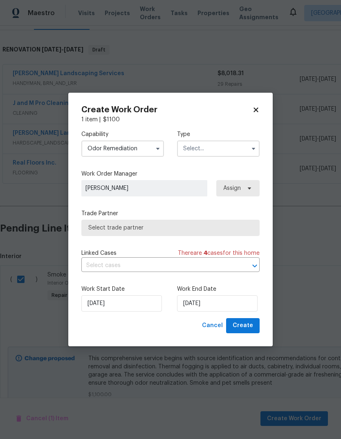
click at [234, 147] on input "text" at bounding box center [218, 149] width 83 height 16
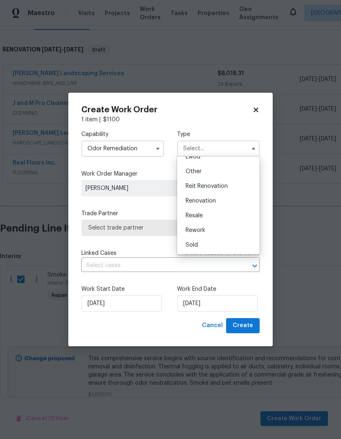
scroll to position [97, 0]
click at [203, 200] on span "Renovation" at bounding box center [200, 201] width 30 height 6
type input "Renovation"
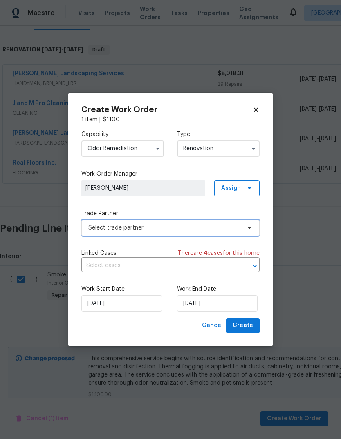
click at [221, 228] on span "Select trade partner" at bounding box center [164, 228] width 152 height 8
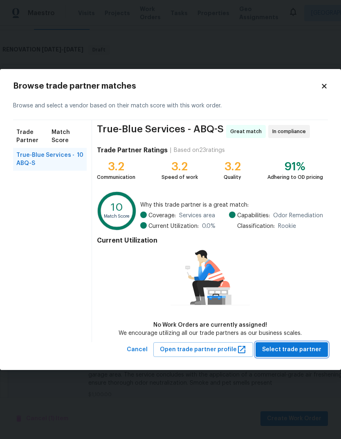
click at [292, 348] on span "Select trade partner" at bounding box center [291, 350] width 59 height 10
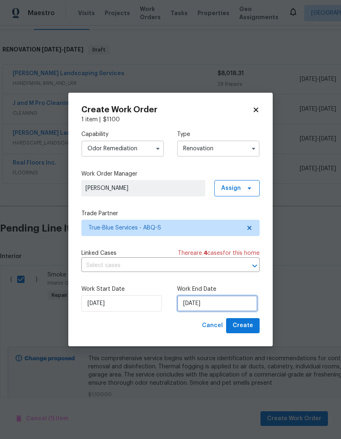
click at [192, 302] on input "[DATE]" at bounding box center [217, 303] width 80 height 16
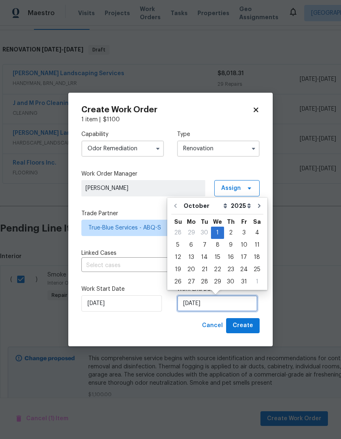
scroll to position [6, 0]
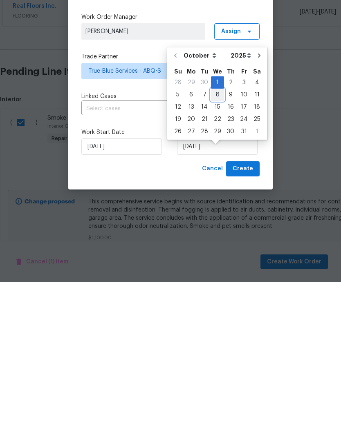
click at [213, 246] on div "8" at bounding box center [217, 251] width 13 height 11
type input "[DATE]"
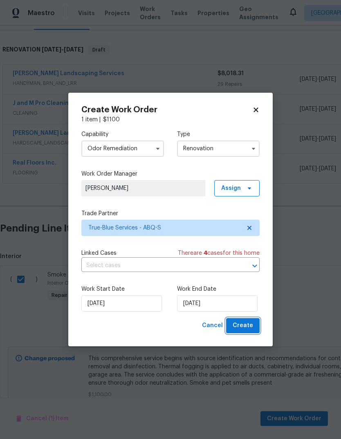
click at [243, 325] on span "Create" at bounding box center [242, 326] width 20 height 10
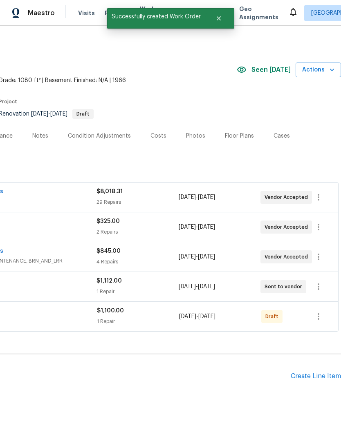
scroll to position [0, 121]
click at [321, 312] on icon "button" at bounding box center [318, 317] width 10 height 10
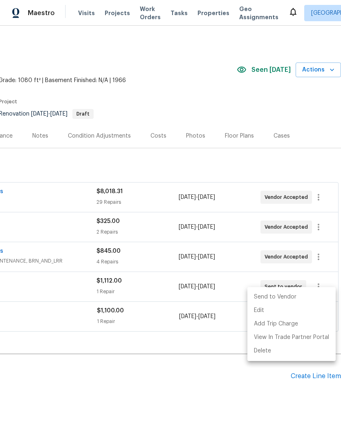
click at [281, 295] on li "Send to Vendor" at bounding box center [291, 296] width 88 height 13
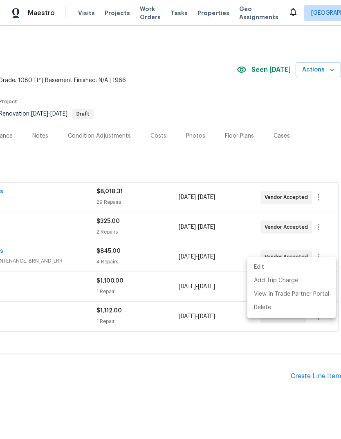
click at [206, 369] on div at bounding box center [170, 219] width 341 height 439
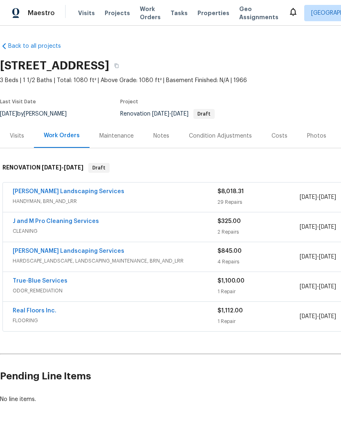
scroll to position [0, 0]
